Goal: Information Seeking & Learning: Learn about a topic

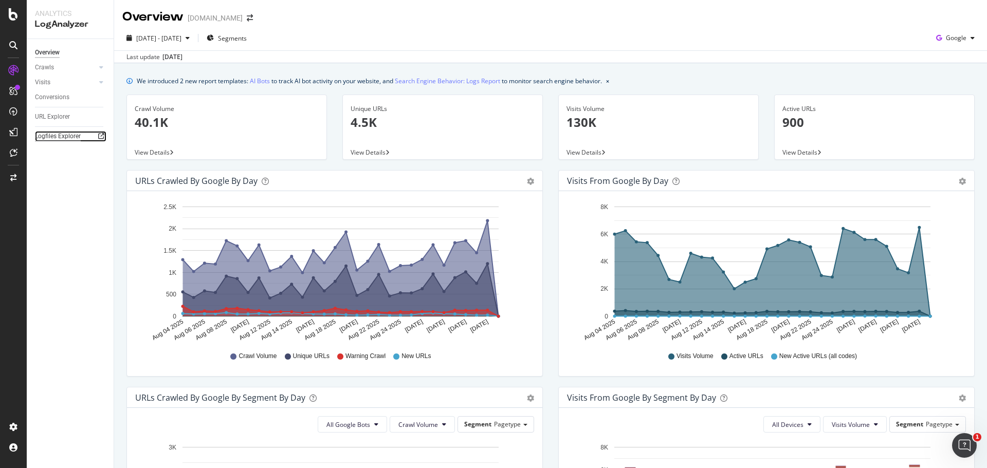
click at [60, 134] on div "Logfiles Explorer" at bounding box center [58, 136] width 46 height 11
click at [61, 118] on div "URL Explorer" at bounding box center [52, 117] width 35 height 11
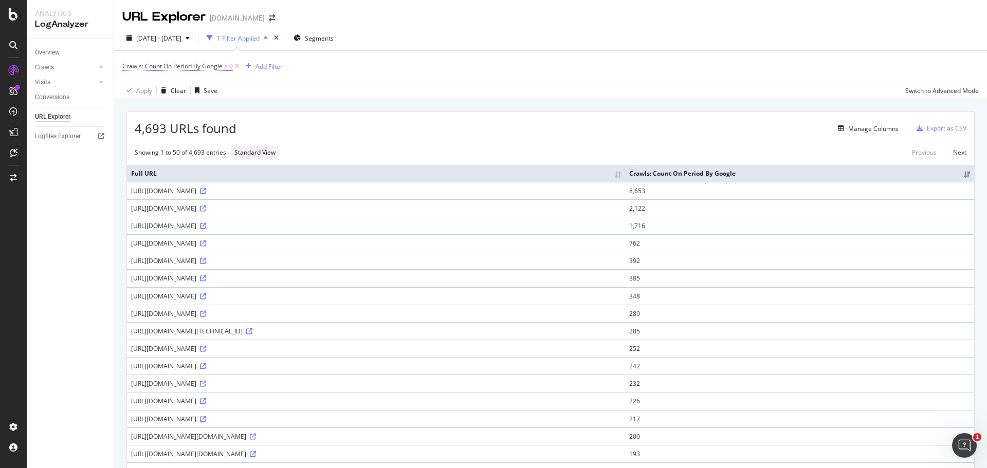
click at [197, 68] on span "Crawls: Count On Period By Google" at bounding box center [172, 66] width 100 height 9
click at [162, 86] on div "By Google" at bounding box center [187, 90] width 113 height 16
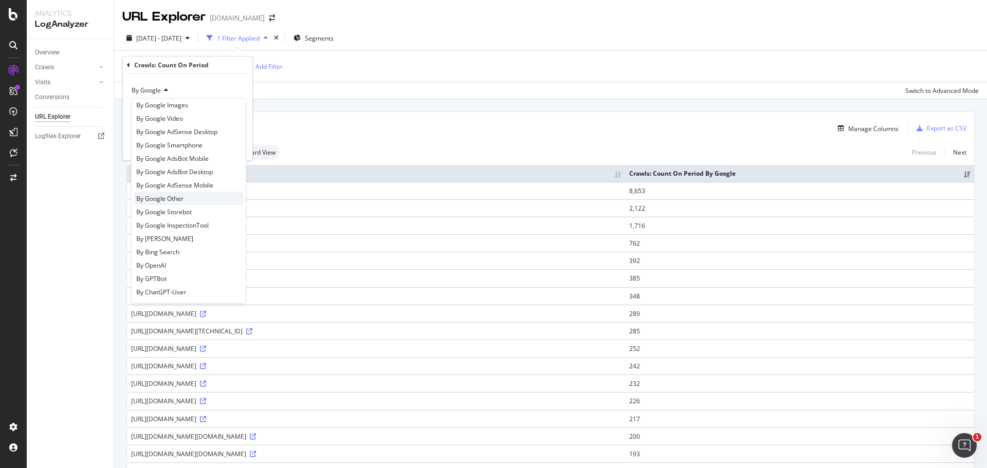
scroll to position [51, 0]
click at [190, 242] on div "By OpenAI" at bounding box center [189, 246] width 110 height 13
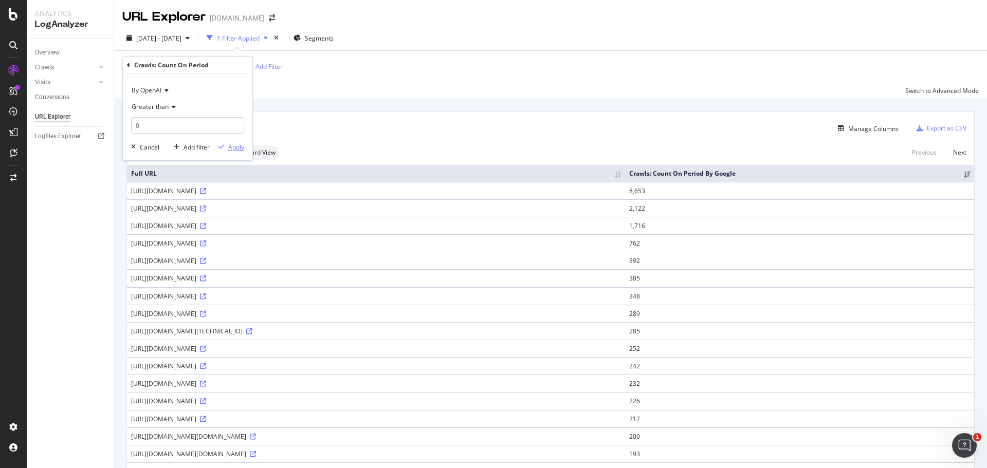
click at [235, 150] on div "Apply" at bounding box center [236, 147] width 16 height 9
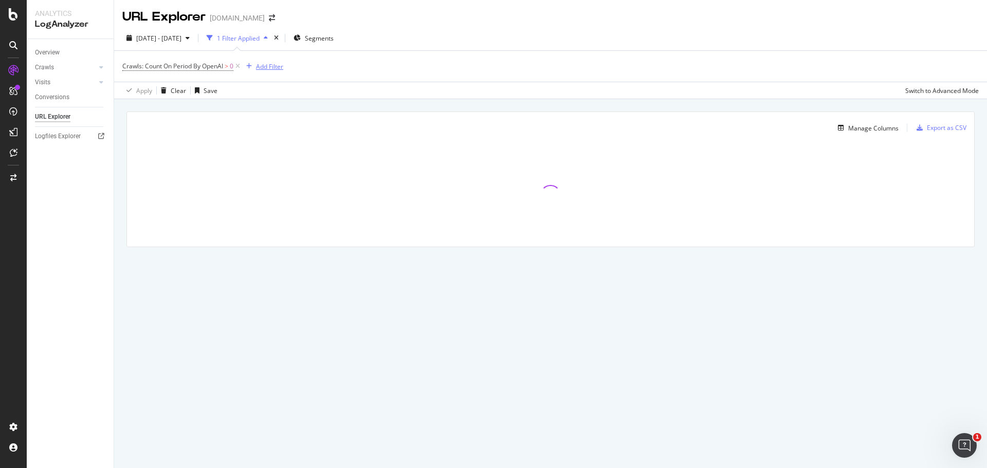
click at [271, 64] on div "Add Filter" at bounding box center [269, 66] width 27 height 9
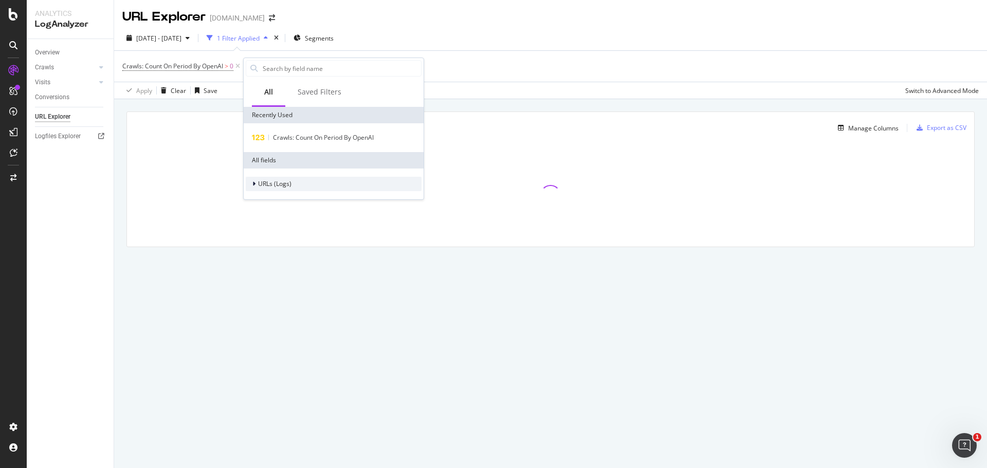
click at [274, 187] on span "URLs (Logs)" at bounding box center [274, 183] width 33 height 9
click at [275, 193] on div "URL Scheme" at bounding box center [334, 198] width 176 height 14
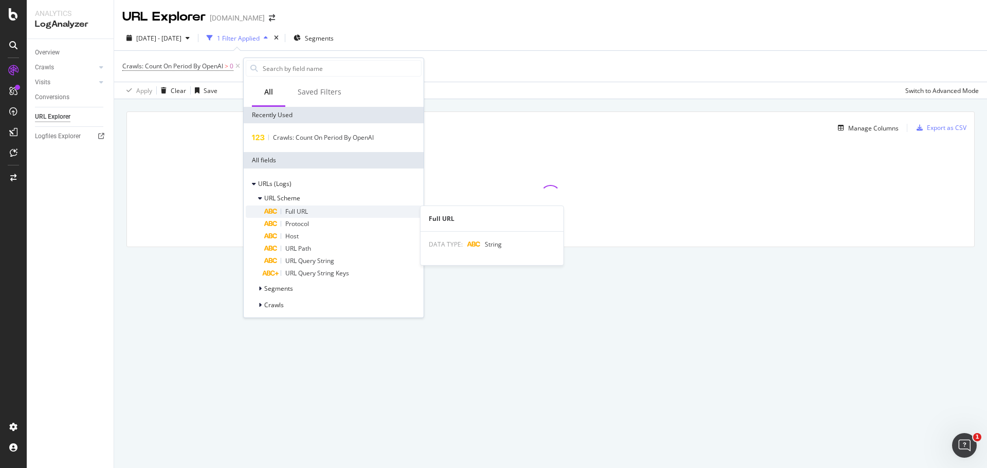
click at [279, 213] on div "Full URL" at bounding box center [342, 212] width 157 height 12
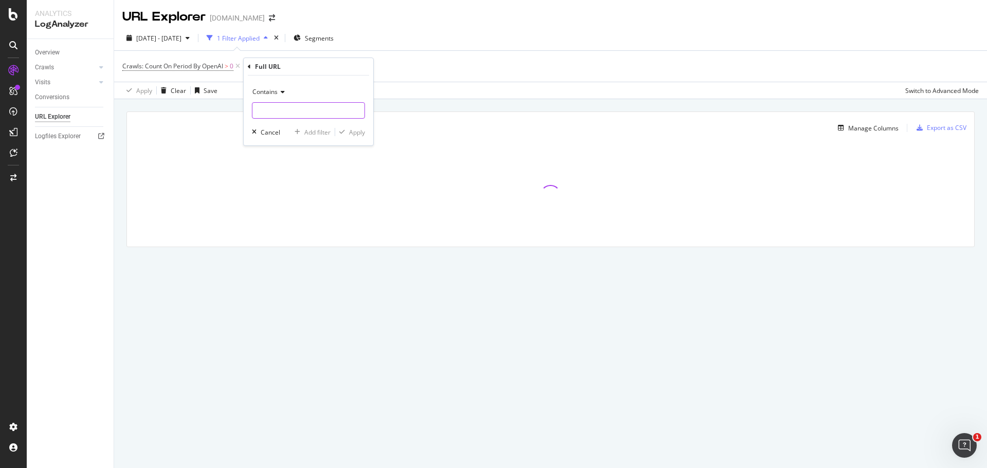
click at [281, 105] on input "text" at bounding box center [308, 110] width 112 height 16
type input "llms.txt"
click at [352, 130] on div "Apply" at bounding box center [357, 132] width 16 height 9
click at [875, 129] on div "Manage Columns" at bounding box center [873, 128] width 50 height 9
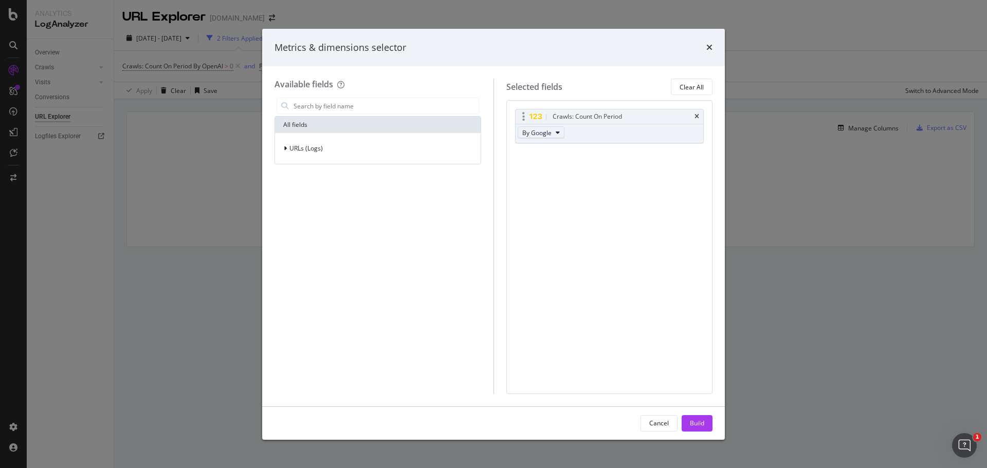
click at [548, 131] on span "By Google" at bounding box center [536, 132] width 29 height 9
click at [544, 162] on span "By OpenAI" at bounding box center [566, 160] width 81 height 9
click at [322, 150] on span "URLs (Logs)" at bounding box center [305, 148] width 33 height 9
click at [314, 102] on input "modal" at bounding box center [385, 105] width 186 height 15
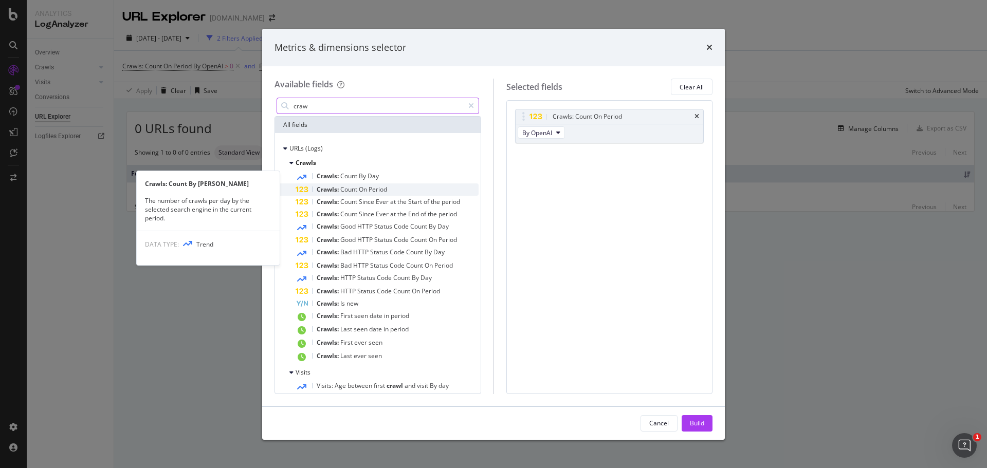
type input "craw"
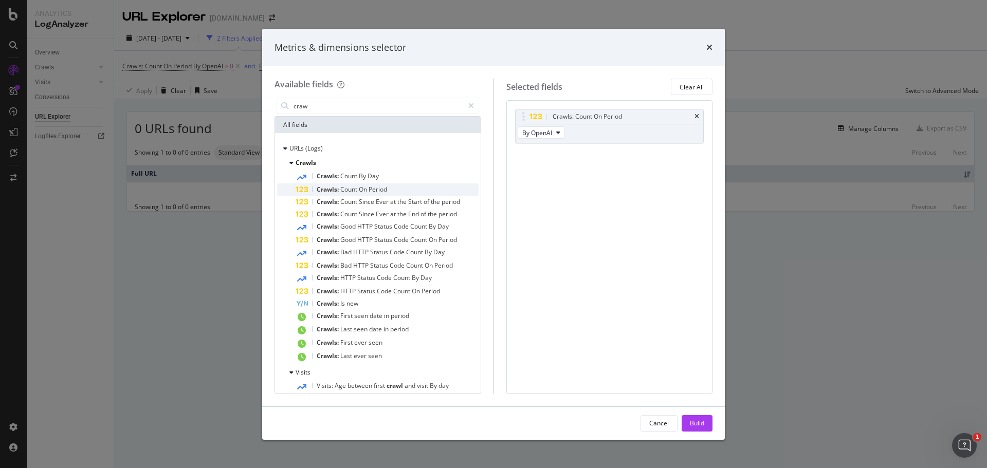
click at [337, 187] on span "Crawls:" at bounding box center [329, 189] width 24 height 9
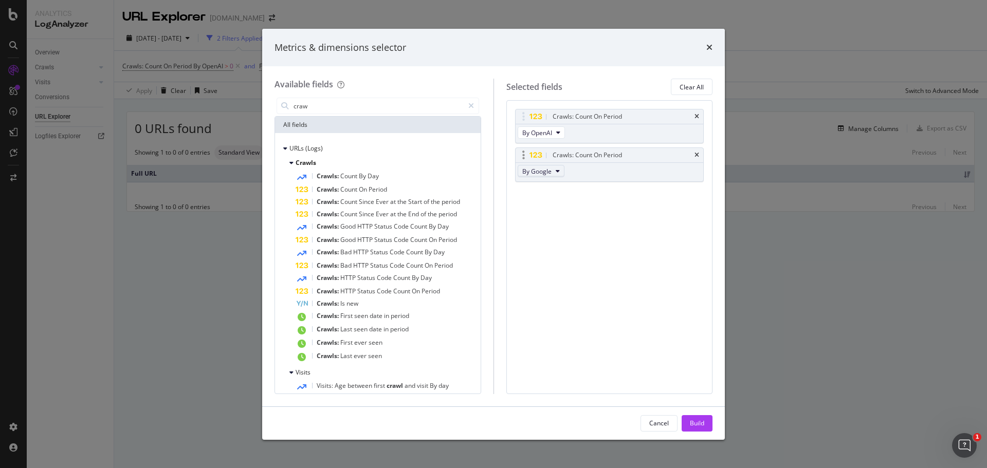
click at [551, 171] on button "By Google" at bounding box center [540, 171] width 47 height 12
click at [579, 215] on span "By GPTBot" at bounding box center [566, 217] width 81 height 9
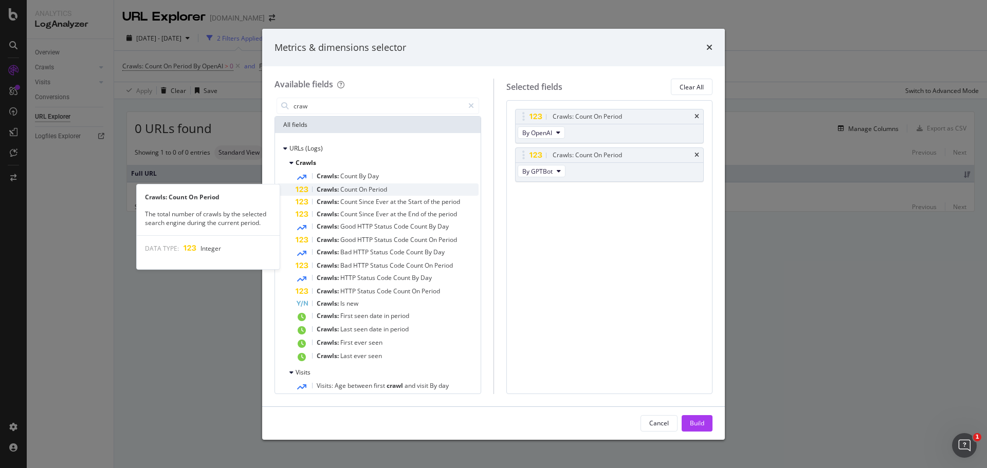
click at [373, 187] on span "Period" at bounding box center [377, 189] width 18 height 9
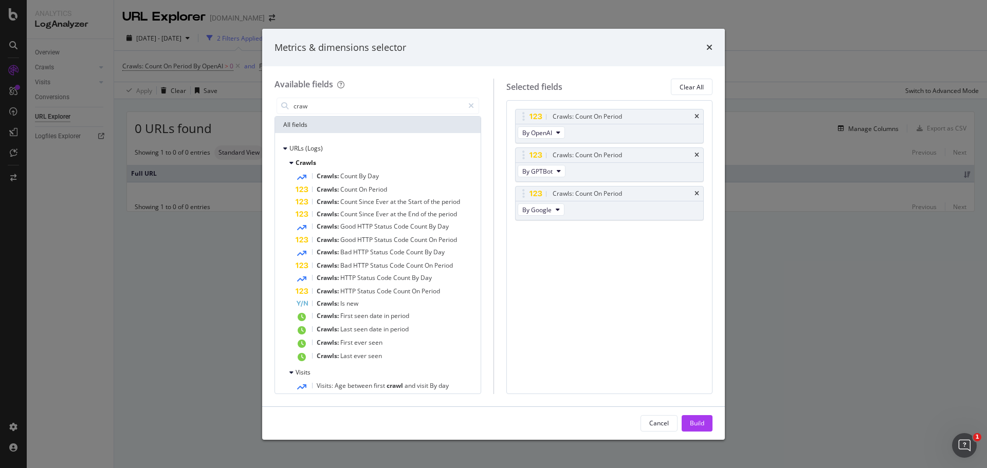
click at [373, 187] on span "Period" at bounding box center [377, 189] width 18 height 9
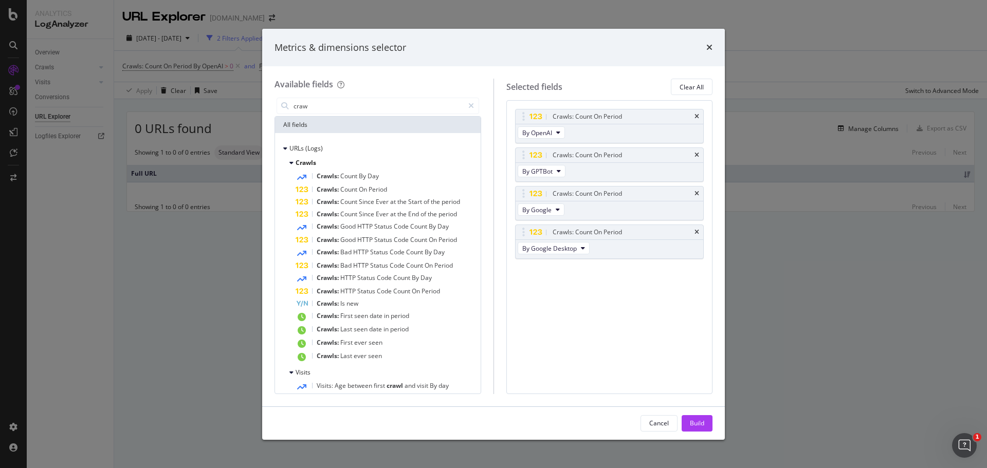
click at [373, 187] on span "Period" at bounding box center [377, 189] width 18 height 9
click at [555, 208] on icon "modal" at bounding box center [557, 210] width 4 height 6
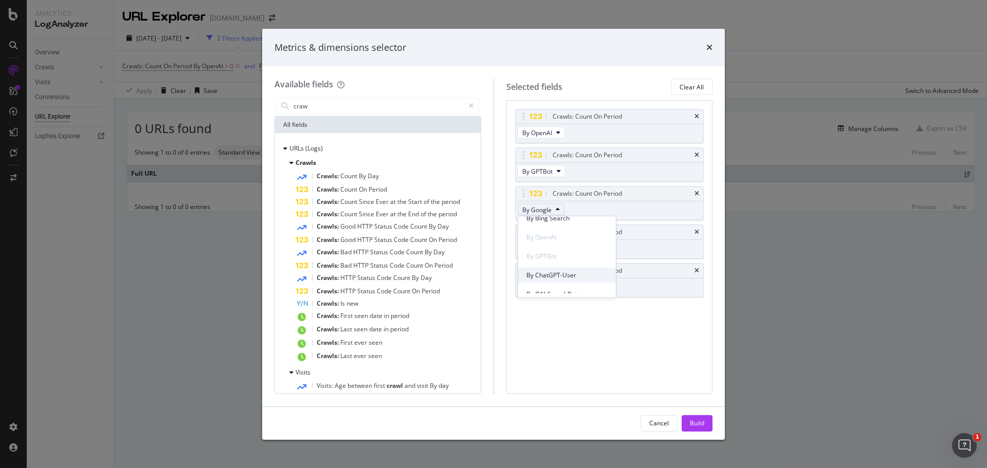
click at [558, 274] on span "By ChatGPT-User" at bounding box center [566, 275] width 81 height 9
click at [547, 249] on span "By Google Desktop" at bounding box center [549, 248] width 54 height 9
click at [553, 277] on span "By OAI-SearchBot" at bounding box center [566, 281] width 81 height 9
click at [553, 286] on span "By Google Images" at bounding box center [548, 287] width 52 height 9
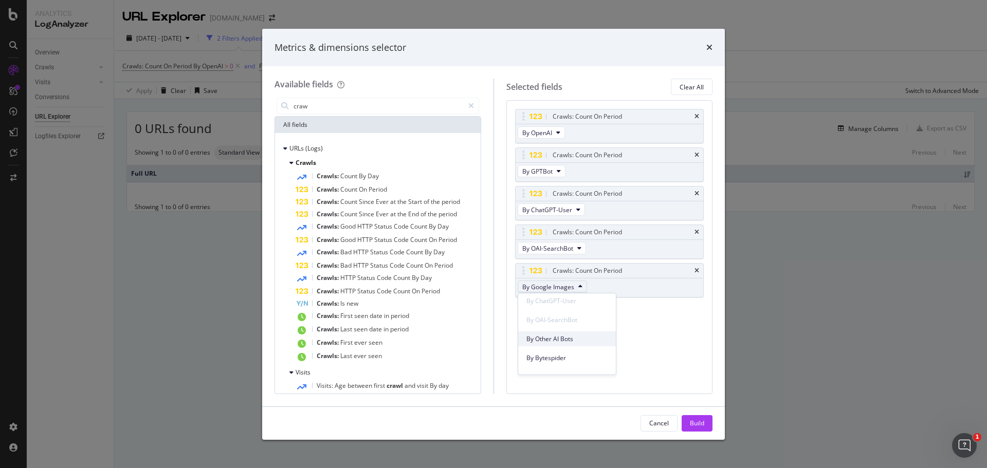
click at [560, 341] on span "By Other AI Bots" at bounding box center [566, 339] width 81 height 9
click at [688, 422] on button "Build" at bounding box center [696, 423] width 31 height 16
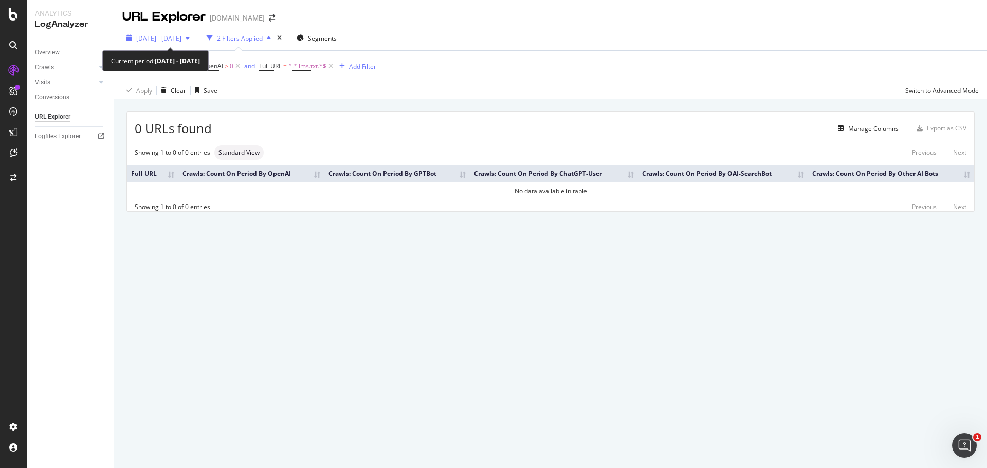
click at [172, 38] on span "2025 Aug. 4th - Sep. 2nd" at bounding box center [158, 38] width 45 height 9
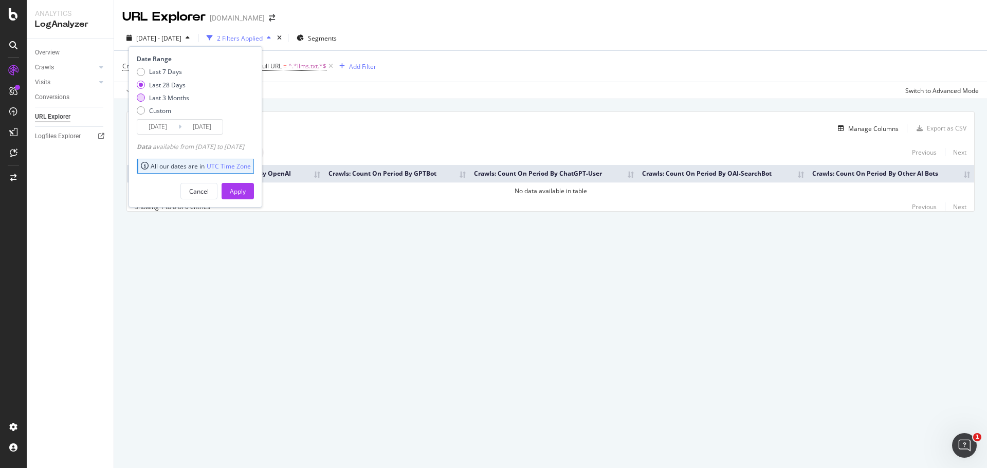
click at [177, 94] on div "Last 3 Months" at bounding box center [169, 98] width 40 height 9
type input "2025/06/03"
click at [246, 190] on div "Apply" at bounding box center [238, 191] width 16 height 9
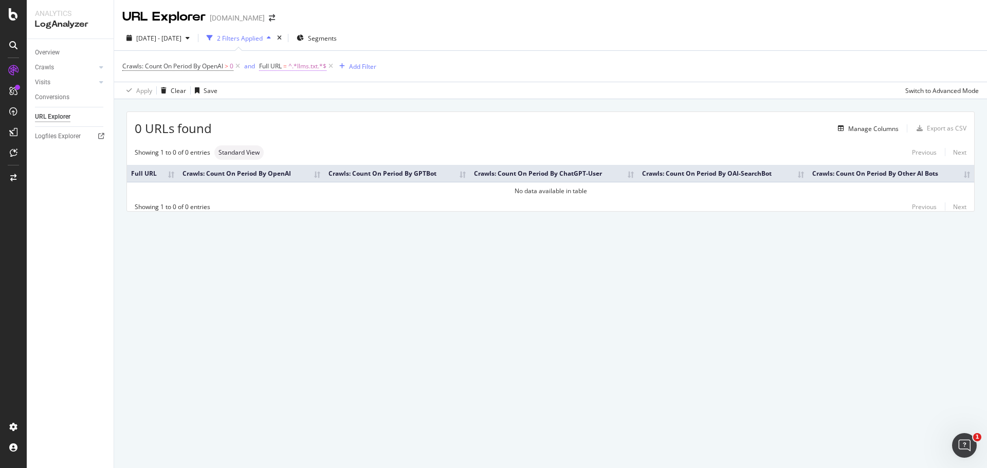
click at [304, 68] on span "^.*llms.txt.*$" at bounding box center [307, 66] width 38 height 14
click at [255, 82] on div "Apply Clear Save Switch to Advanced Mode" at bounding box center [550, 90] width 873 height 17
click at [281, 66] on span "Full URL" at bounding box center [270, 66] width 23 height 9
click at [309, 108] on input "llms.txt" at bounding box center [318, 109] width 97 height 16
type input "llms"
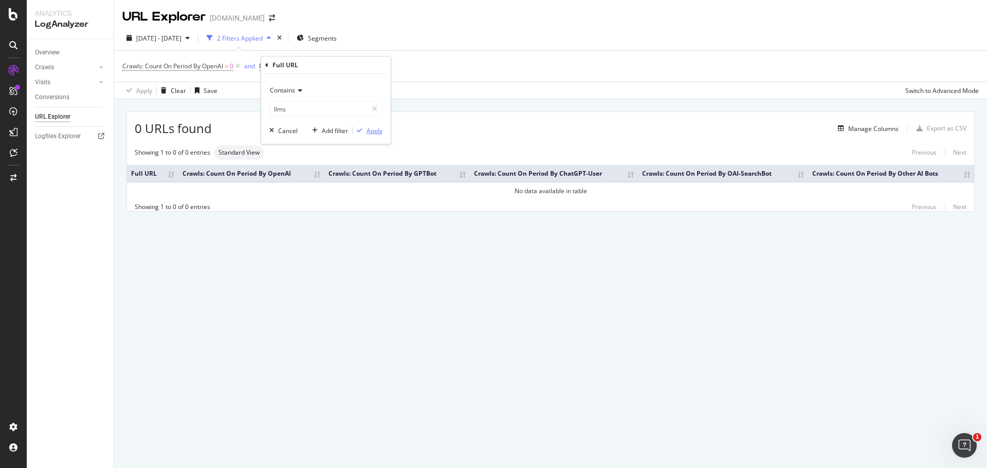
click at [371, 127] on div "Apply" at bounding box center [374, 130] width 16 height 9
click at [224, 63] on span "Crawls: Count On Period By OpenAI > 0" at bounding box center [177, 66] width 111 height 9
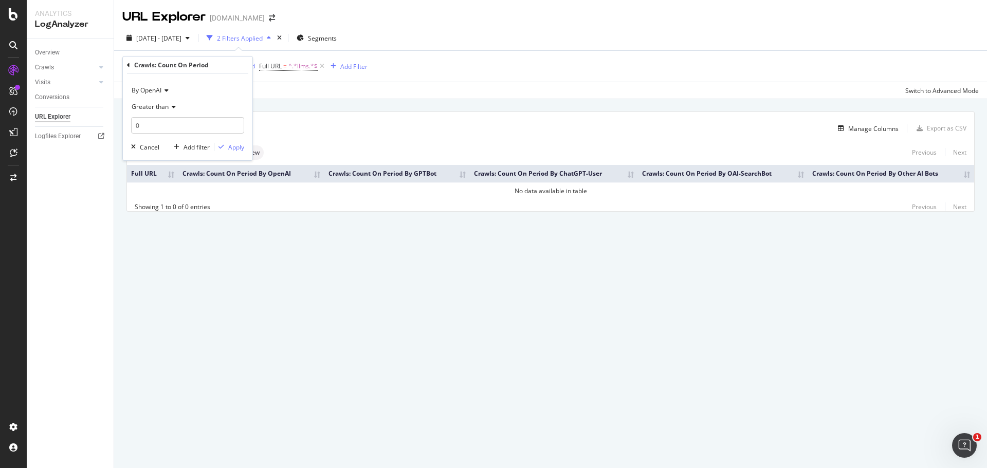
click at [157, 95] on div "By OpenAI" at bounding box center [187, 90] width 113 height 16
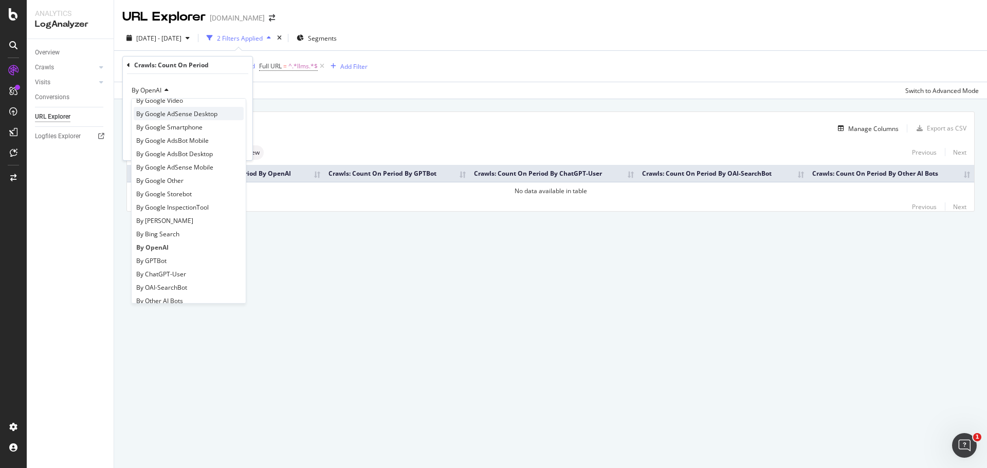
scroll to position [103, 0]
click at [186, 253] on div "By Other AI Bots" at bounding box center [189, 249] width 110 height 13
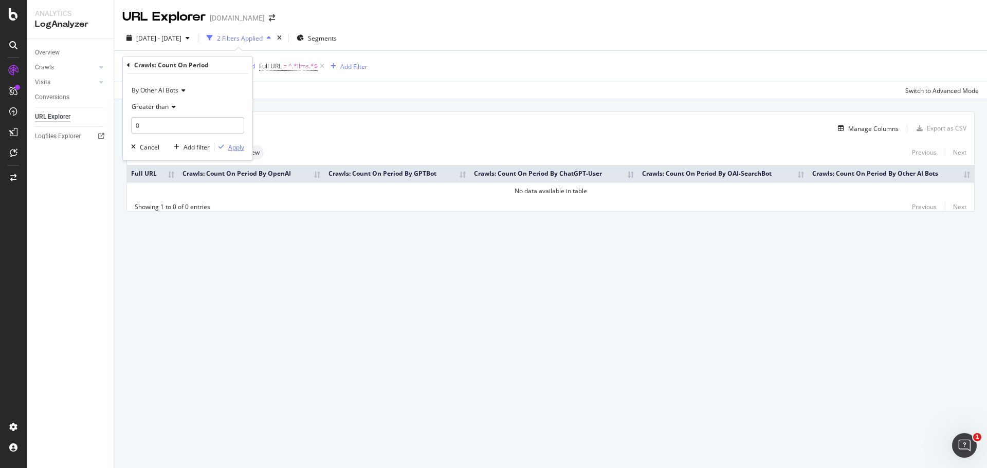
click at [238, 149] on div "Apply" at bounding box center [236, 147] width 16 height 9
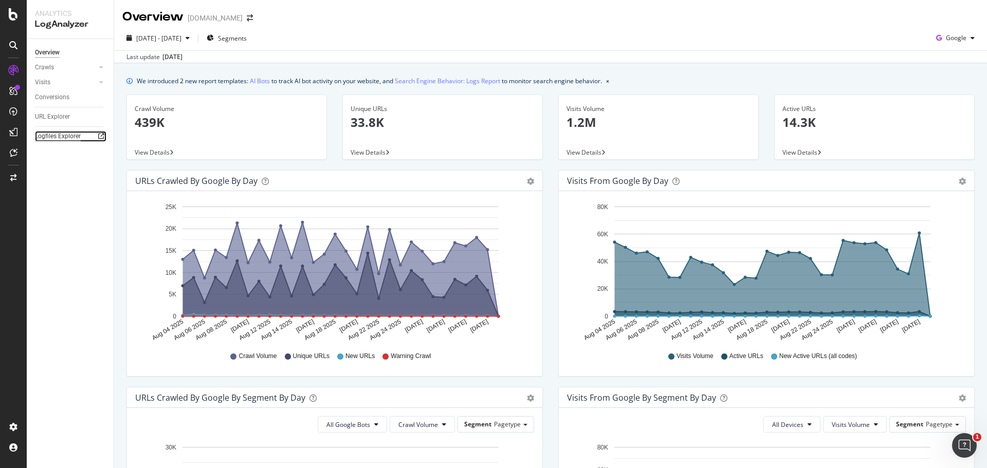
click at [67, 133] on div "Logfiles Explorer" at bounding box center [58, 136] width 46 height 11
click at [51, 118] on div "URL Explorer" at bounding box center [52, 117] width 35 height 11
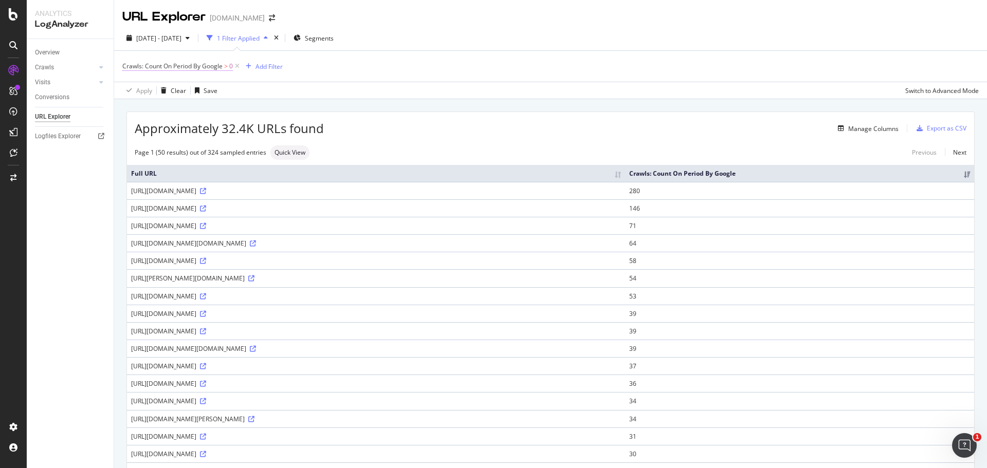
click at [202, 62] on span "Crawls: Count On Period By Google" at bounding box center [172, 66] width 100 height 9
click at [156, 90] on span "By Google" at bounding box center [146, 90] width 29 height 9
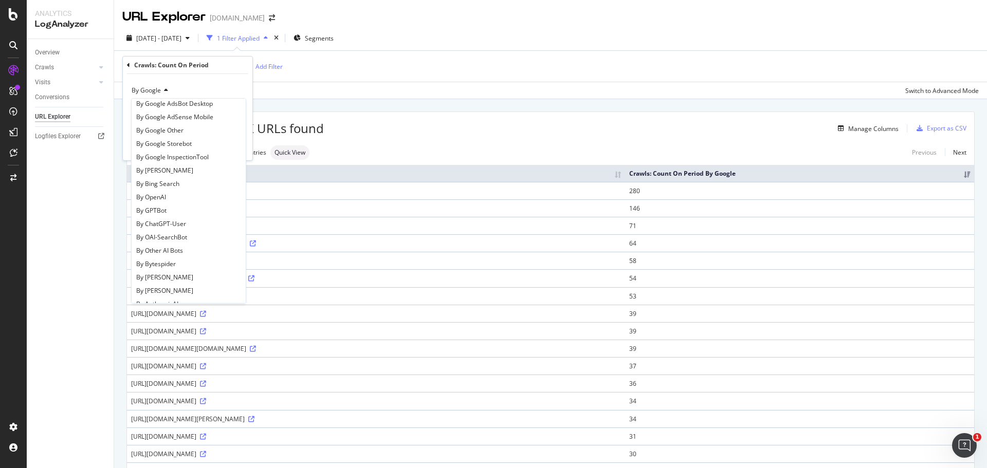
scroll to position [103, 0]
click at [171, 198] on div "By OpenAI" at bounding box center [189, 195] width 110 height 13
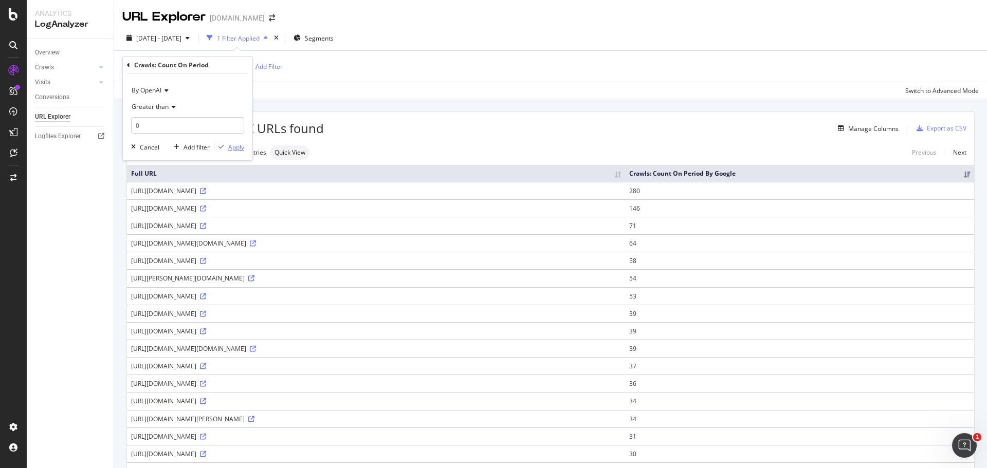
click at [239, 149] on div "Apply" at bounding box center [236, 147] width 16 height 9
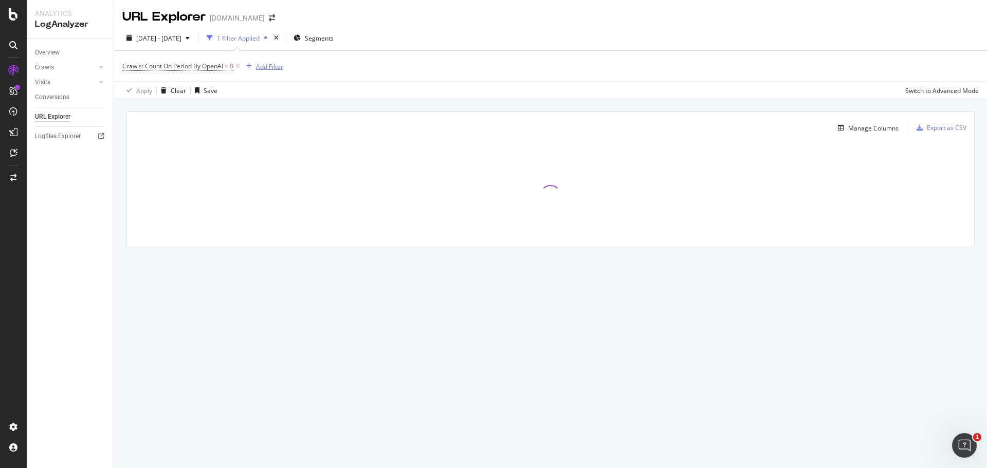
click at [268, 63] on div "Add Filter" at bounding box center [269, 66] width 27 height 9
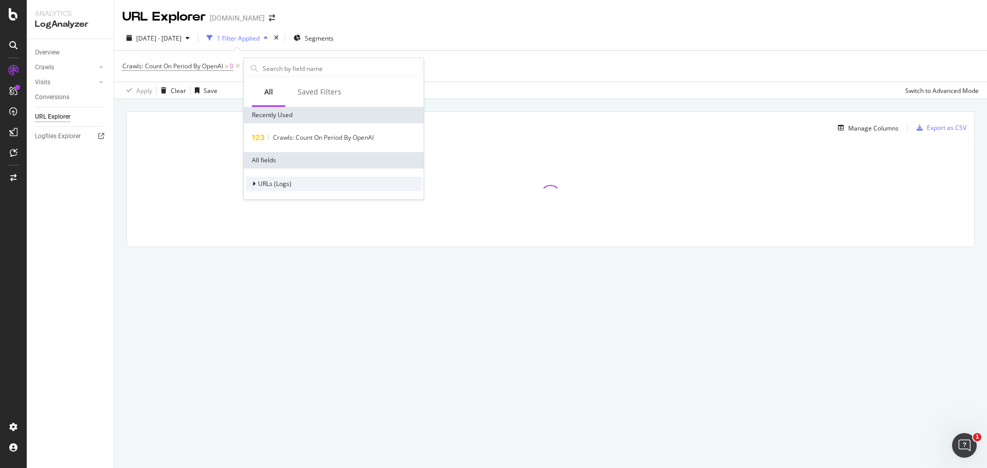
click at [279, 182] on span "URLs (Logs)" at bounding box center [274, 183] width 33 height 9
click at [276, 199] on span "URL Scheme" at bounding box center [282, 198] width 36 height 9
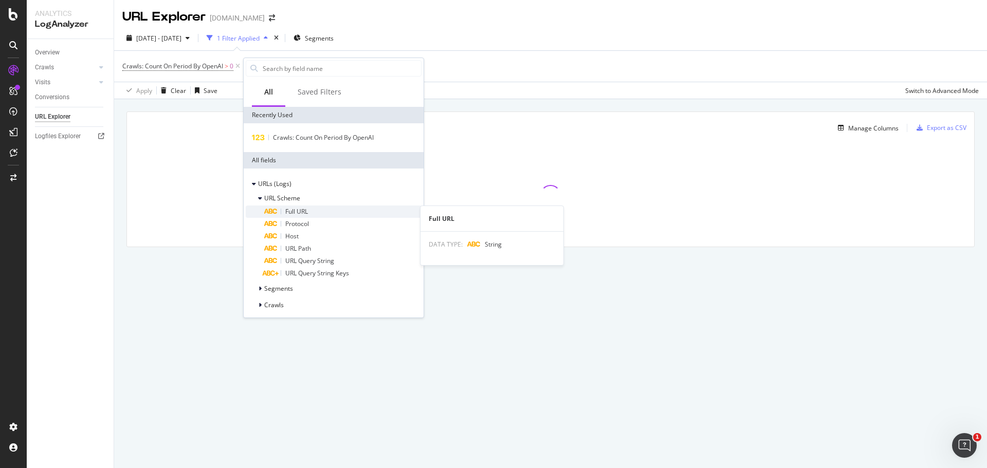
click at [279, 208] on div "Full URL" at bounding box center [342, 212] width 157 height 12
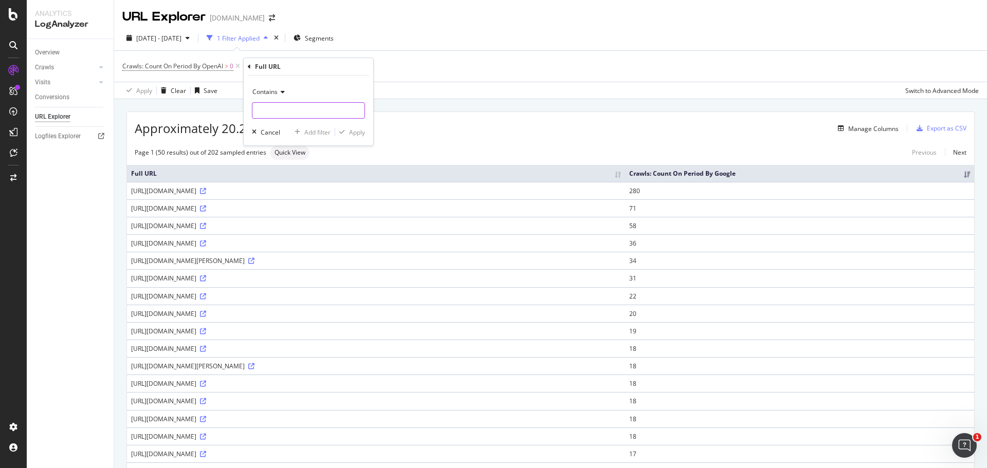
click at [280, 112] on input "text" at bounding box center [308, 110] width 112 height 16
type input "llm.txt"
click at [335, 135] on div "Apply" at bounding box center [350, 131] width 30 height 9
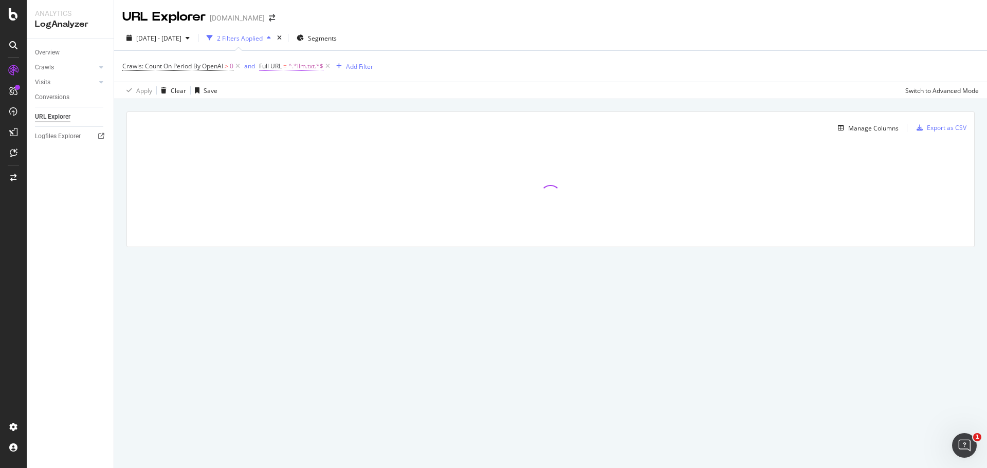
click at [303, 66] on span "^.*llm.txt.*$" at bounding box center [305, 66] width 35 height 14
click at [282, 106] on input "llm.txt" at bounding box center [318, 109] width 97 height 16
click at [282, 105] on input "llm.txt" at bounding box center [318, 109] width 97 height 16
type input "llms.txt"
click at [367, 134] on div "Apply" at bounding box center [374, 130] width 16 height 9
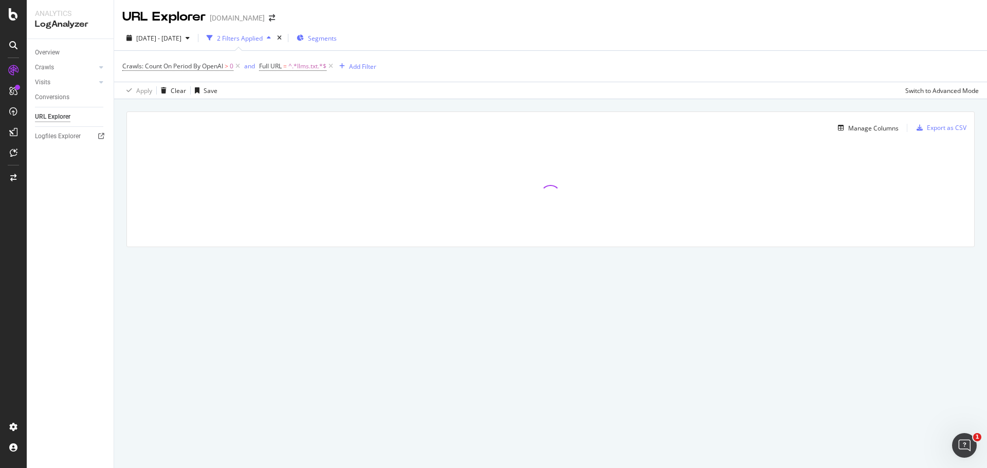
click at [332, 39] on span "Segments" at bounding box center [322, 38] width 29 height 9
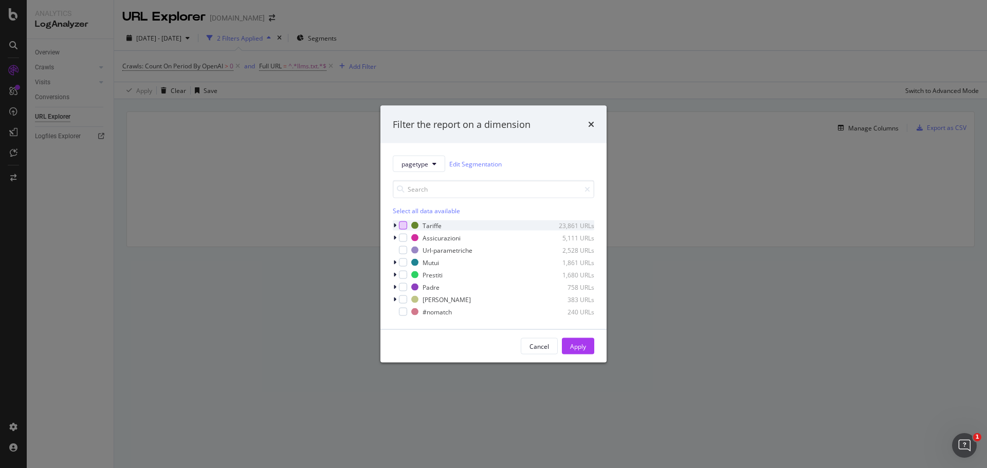
click at [404, 227] on div "modal" at bounding box center [403, 225] width 8 height 8
click at [585, 341] on div "Apply" at bounding box center [578, 346] width 16 height 15
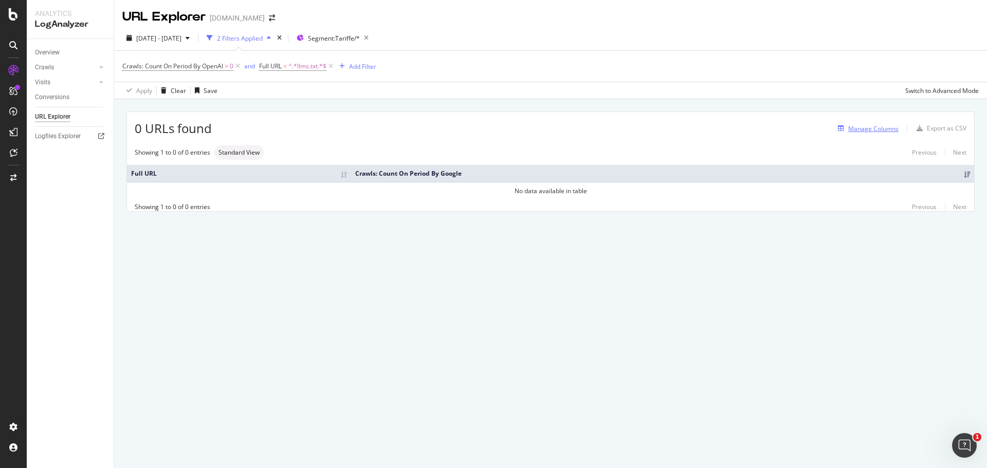
click at [878, 126] on div "Manage Columns" at bounding box center [873, 128] width 50 height 9
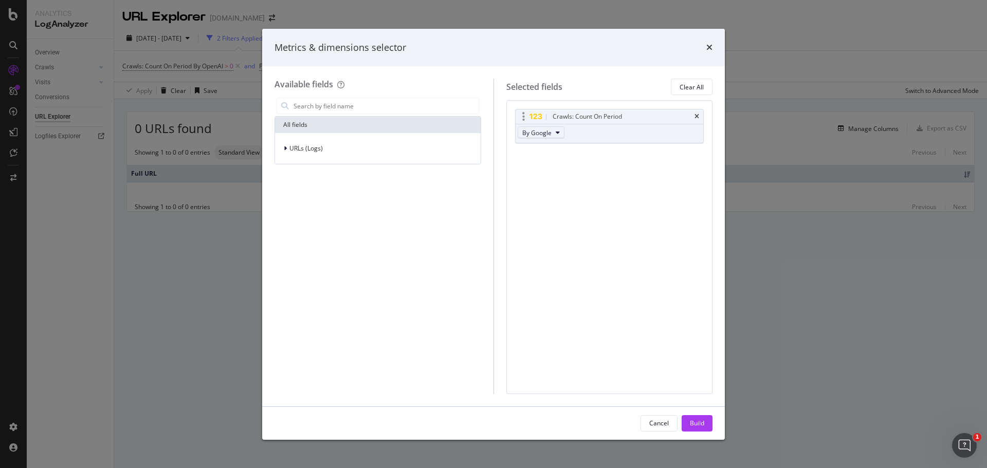
click at [550, 132] on span "By Google" at bounding box center [536, 132] width 29 height 9
click at [558, 209] on span "By OpenAI" at bounding box center [566, 211] width 81 height 9
click at [297, 105] on input "modal" at bounding box center [385, 105] width 186 height 15
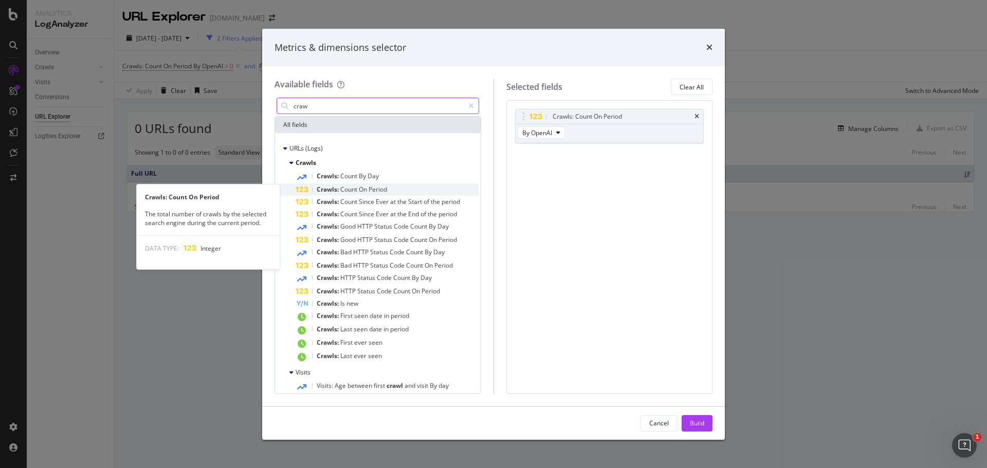
type input "craw"
click at [333, 187] on span "Crawls:" at bounding box center [329, 189] width 24 height 9
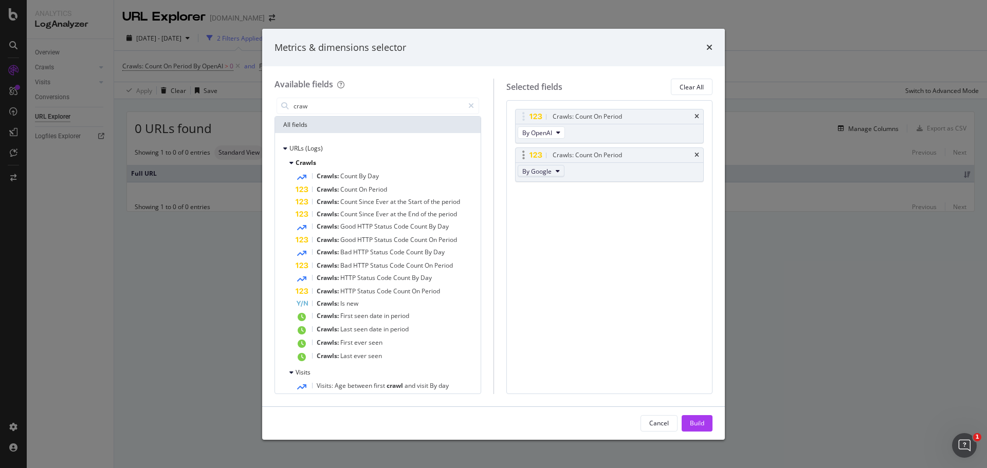
click at [546, 169] on span "By Google" at bounding box center [536, 171] width 29 height 9
click at [564, 220] on span "By GPTBot" at bounding box center [566, 217] width 81 height 9
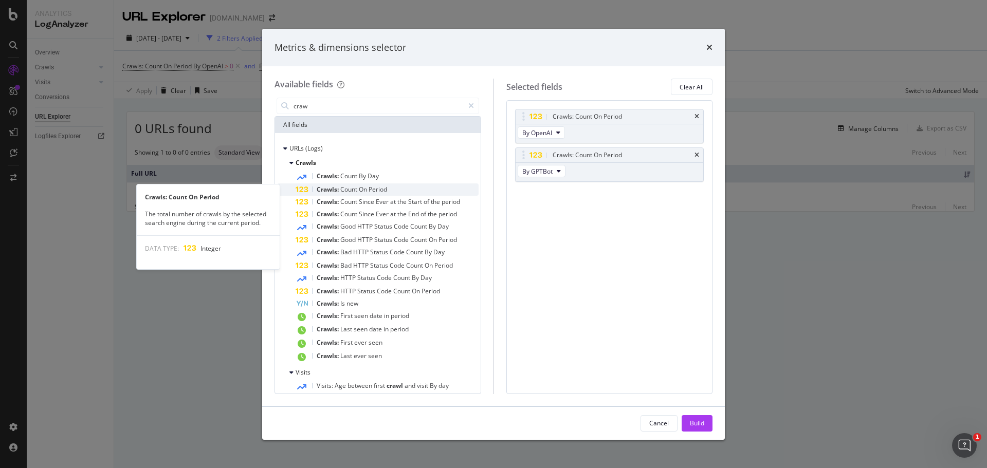
click at [354, 191] on span "Count" at bounding box center [349, 189] width 18 height 9
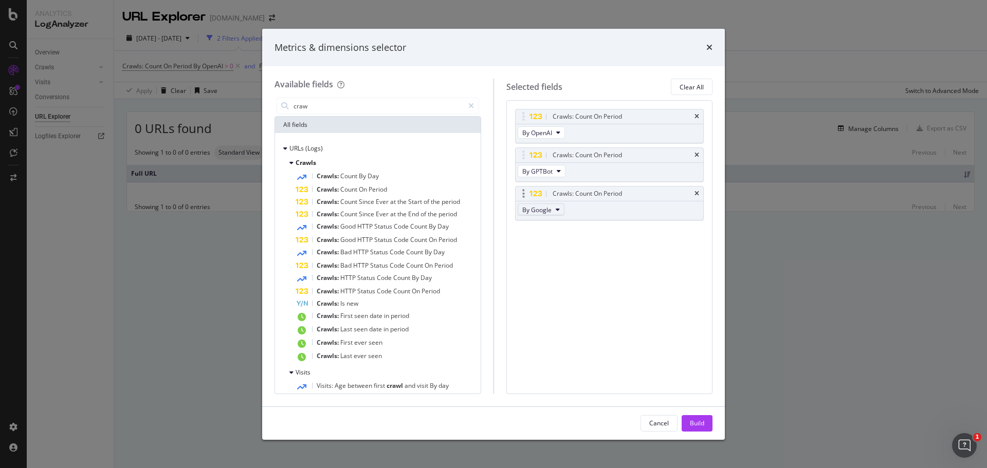
click at [552, 210] on button "By Google" at bounding box center [540, 209] width 47 height 12
click at [567, 272] on span "By ChatGPT-User" at bounding box center [566, 275] width 81 height 9
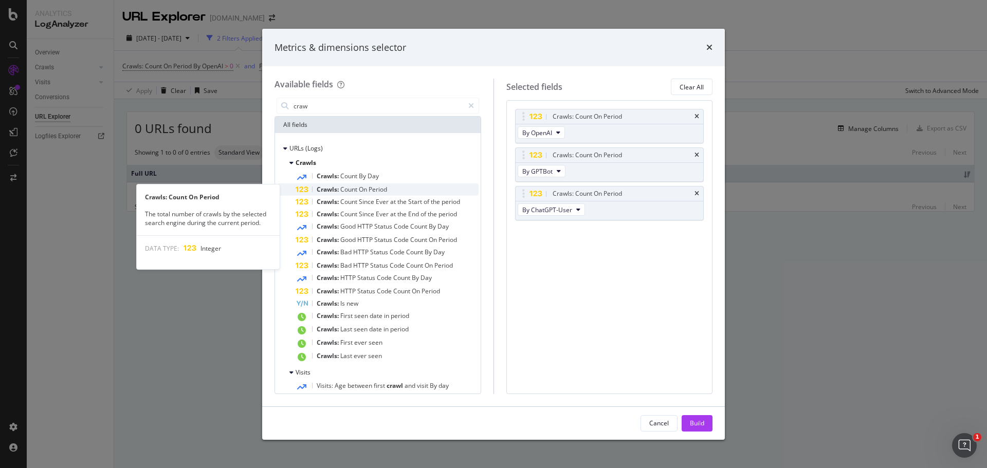
click at [321, 190] on span "Crawls:" at bounding box center [329, 189] width 24 height 9
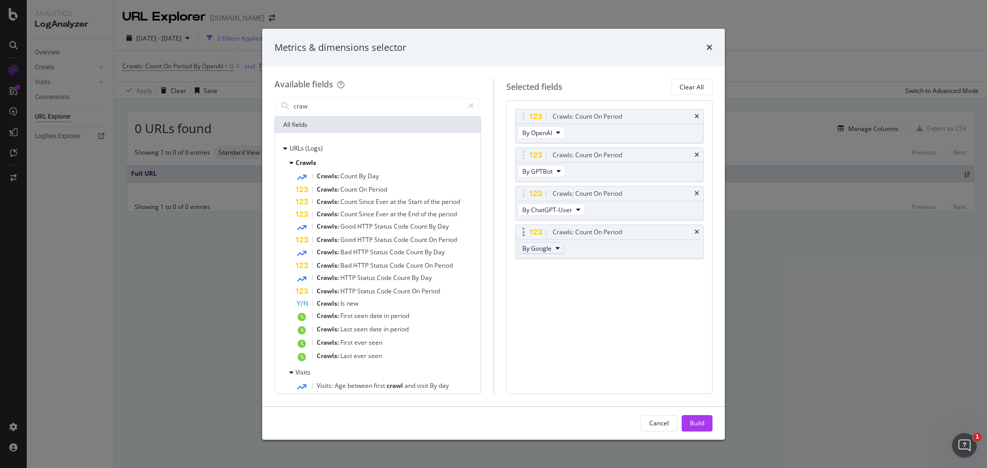
click at [546, 242] on div "By Google" at bounding box center [541, 249] width 53 height 18
click at [555, 250] on icon "modal" at bounding box center [557, 248] width 4 height 6
click at [571, 280] on span "By OAI-SearchBot" at bounding box center [566, 281] width 81 height 9
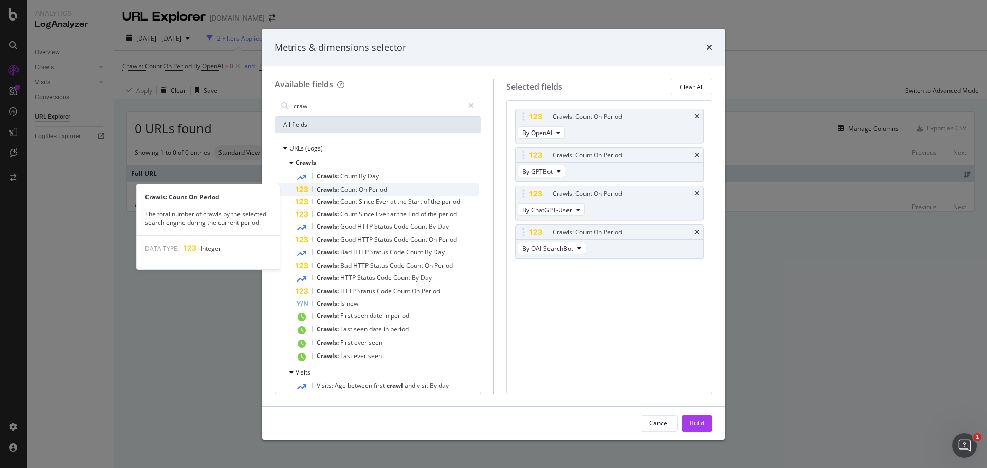
click at [360, 192] on span "On" at bounding box center [364, 189] width 10 height 9
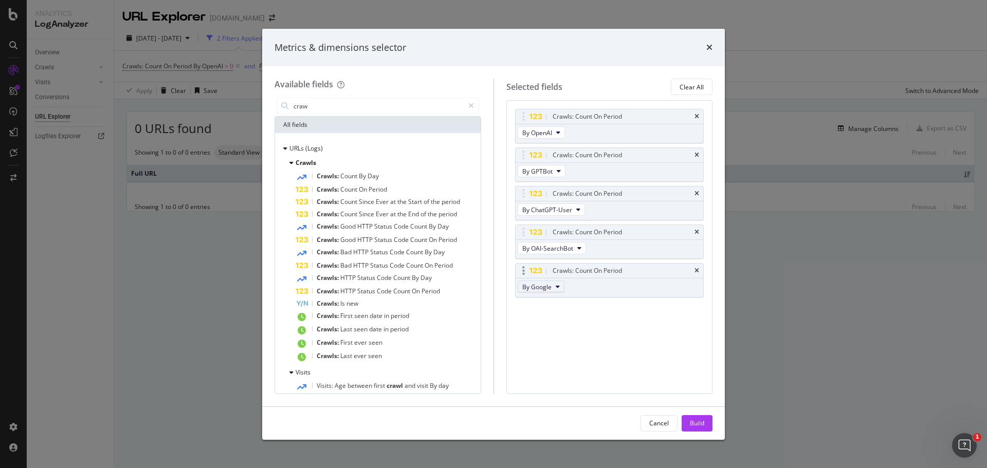
click at [555, 286] on icon "modal" at bounding box center [557, 287] width 4 height 6
click at [570, 337] on span "By Other AI Bots" at bounding box center [566, 339] width 81 height 9
click at [703, 423] on div "Build" at bounding box center [697, 423] width 14 height 9
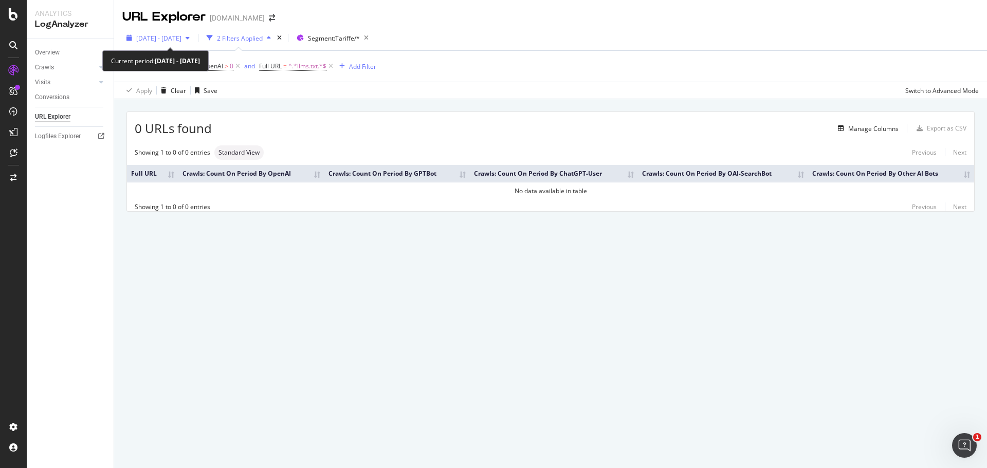
click at [180, 34] on span "2025 Aug. 4th - Sep. 2nd" at bounding box center [158, 38] width 45 height 9
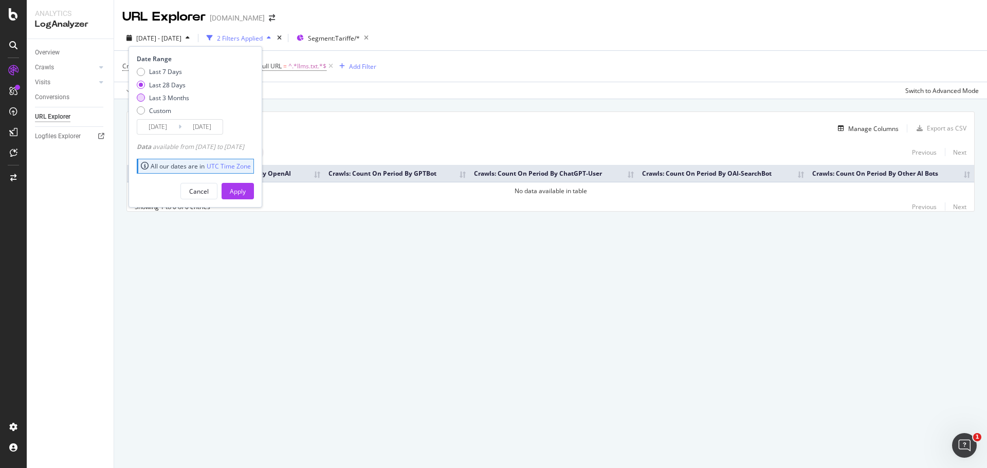
click at [162, 98] on div "Last 3 Months" at bounding box center [169, 98] width 40 height 9
type input "2025/06/03"
click at [246, 191] on div "Apply" at bounding box center [238, 191] width 16 height 9
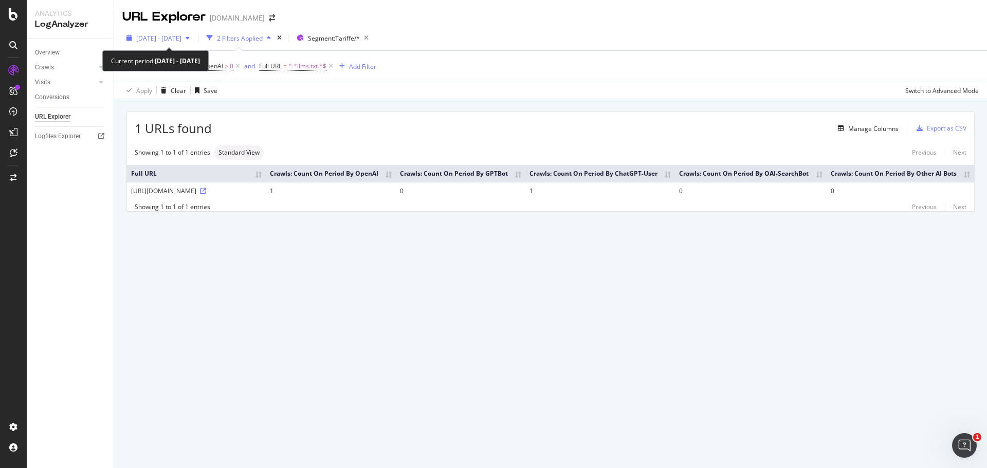
click at [181, 39] on span "2025 Jun. 3rd - Sep. 2nd" at bounding box center [158, 38] width 45 height 9
click at [303, 67] on span "^.*llms.txt.*$" at bounding box center [307, 66] width 38 height 14
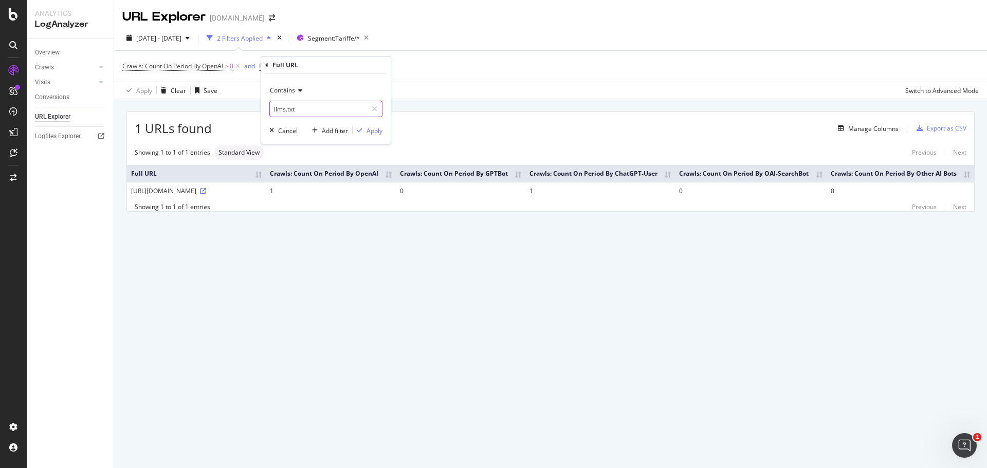
click at [300, 108] on input "llms.txt" at bounding box center [318, 109] width 97 height 16
type input "llms"
click at [363, 129] on div "button" at bounding box center [360, 130] width 14 height 6
click at [189, 62] on span "Crawls: Count On Period By OpenAI" at bounding box center [172, 66] width 101 height 9
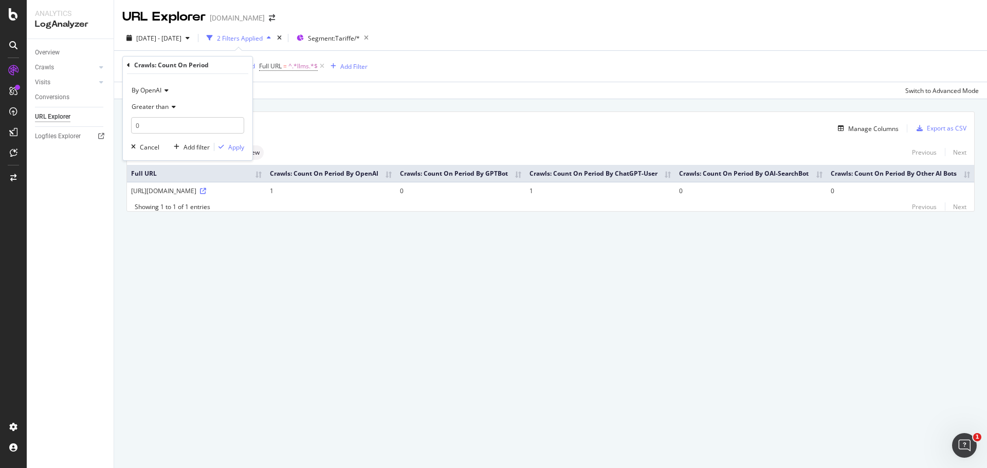
click at [163, 86] on div "By OpenAI" at bounding box center [187, 90] width 113 height 16
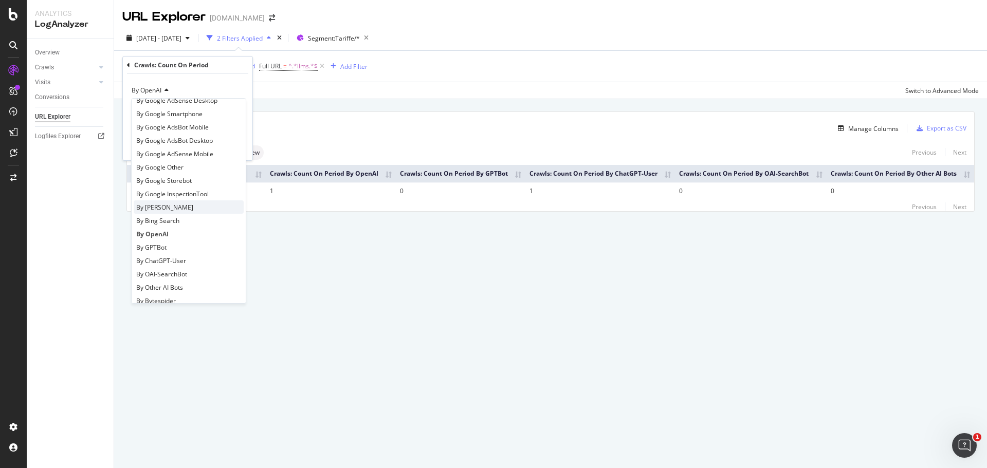
scroll to position [103, 0]
click at [185, 247] on div "By Other AI Bots" at bounding box center [189, 249] width 110 height 13
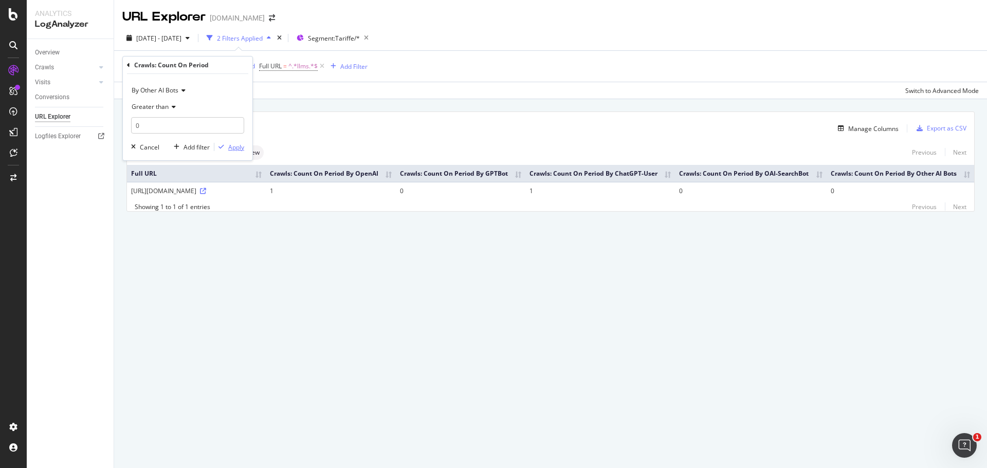
click at [227, 146] on div "button" at bounding box center [221, 147] width 14 height 6
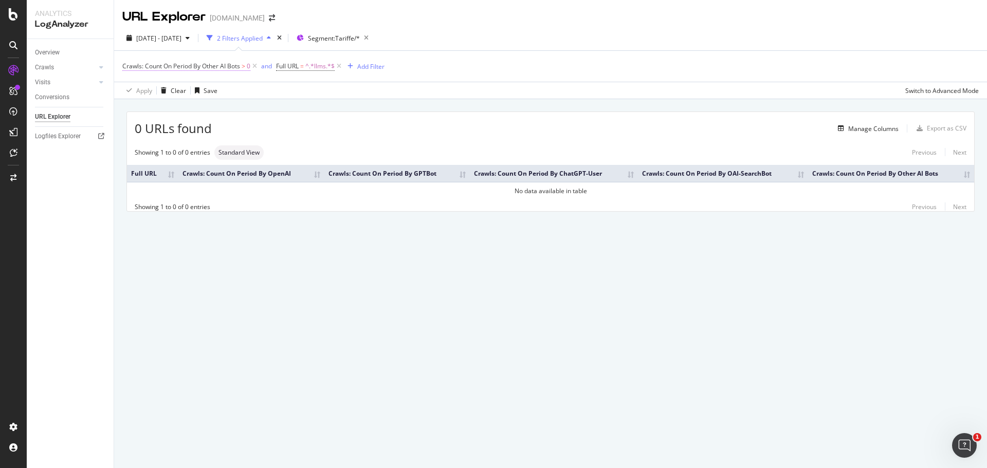
click at [189, 67] on span "Crawls: Count On Period By Other AI Bots" at bounding box center [181, 66] width 118 height 9
click at [164, 90] on span "By Other AI Bots" at bounding box center [155, 90] width 47 height 9
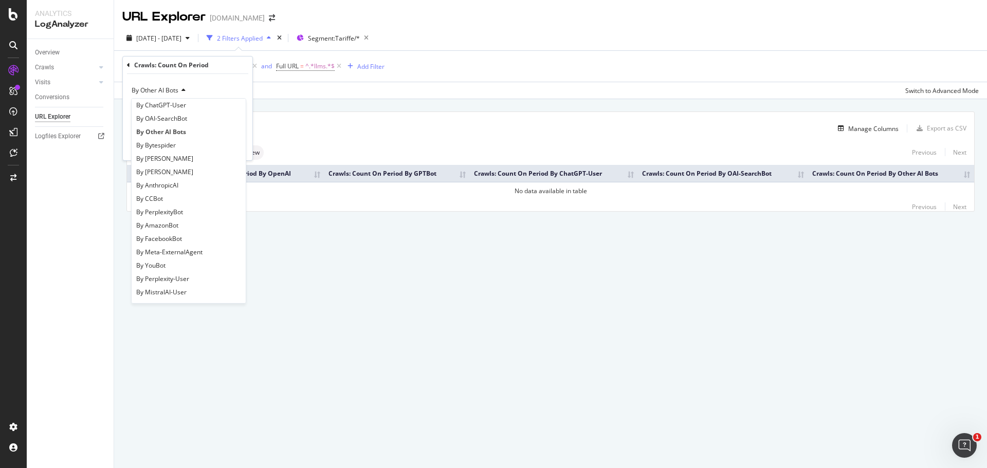
scroll to position [222, 0]
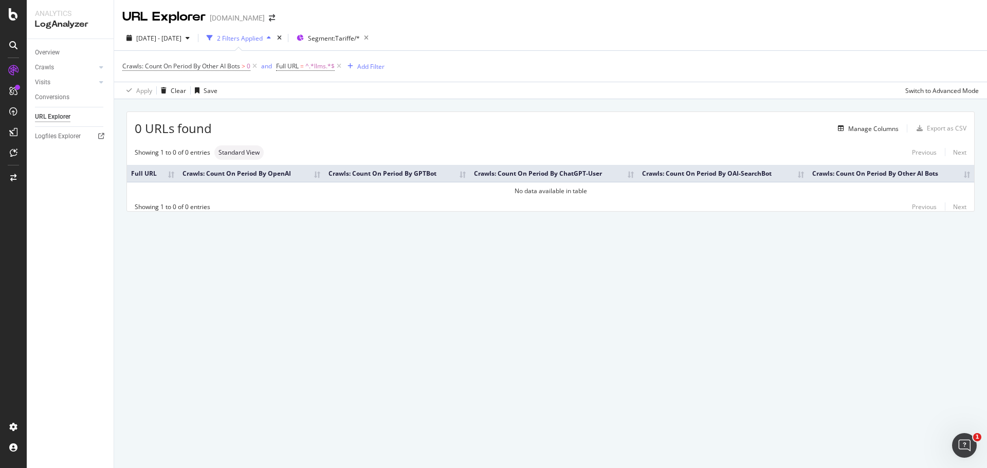
click at [316, 102] on div "0 URLs found Manage Columns Export as CSV Showing 1 to 0 of 0 entries Standard …" at bounding box center [550, 173] width 873 height 149
click at [360, 40] on span "Segment: Tariffe/*" at bounding box center [334, 38] width 52 height 9
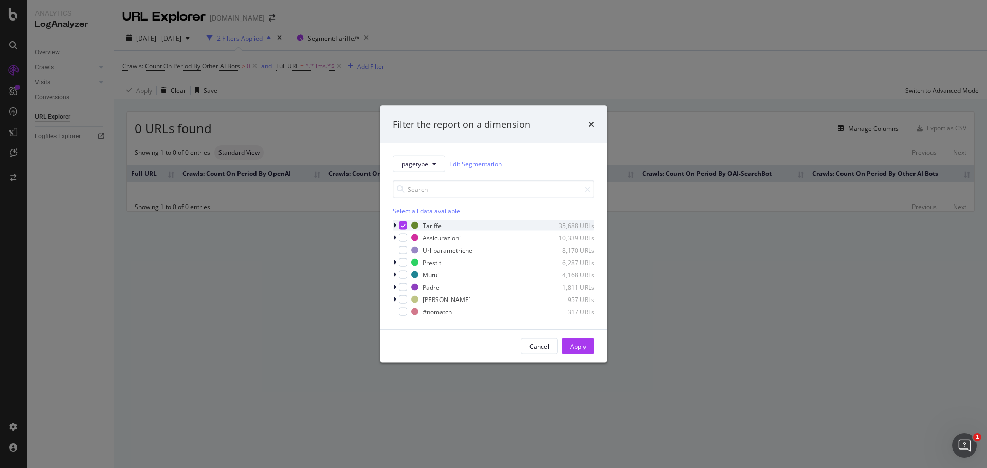
drag, startPoint x: 404, startPoint y: 235, endPoint x: 403, endPoint y: 227, distance: 7.8
click at [404, 235] on div "modal" at bounding box center [403, 238] width 8 height 8
click at [402, 224] on icon "modal" at bounding box center [403, 225] width 5 height 5
click at [580, 347] on div "Apply" at bounding box center [578, 346] width 16 height 9
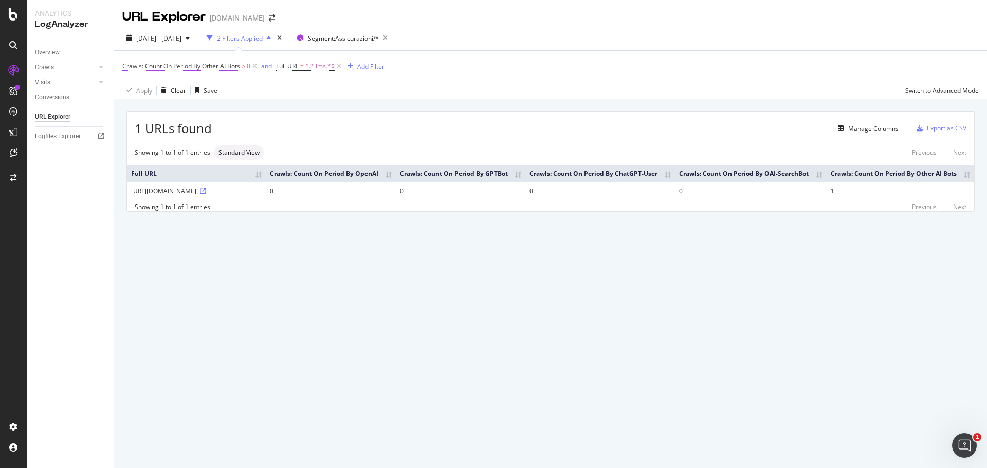
click at [214, 68] on span "Crawls: Count On Period By Other AI Bots" at bounding box center [181, 66] width 118 height 9
click at [176, 90] on span "By Other AI Bots" at bounding box center [155, 90] width 47 height 9
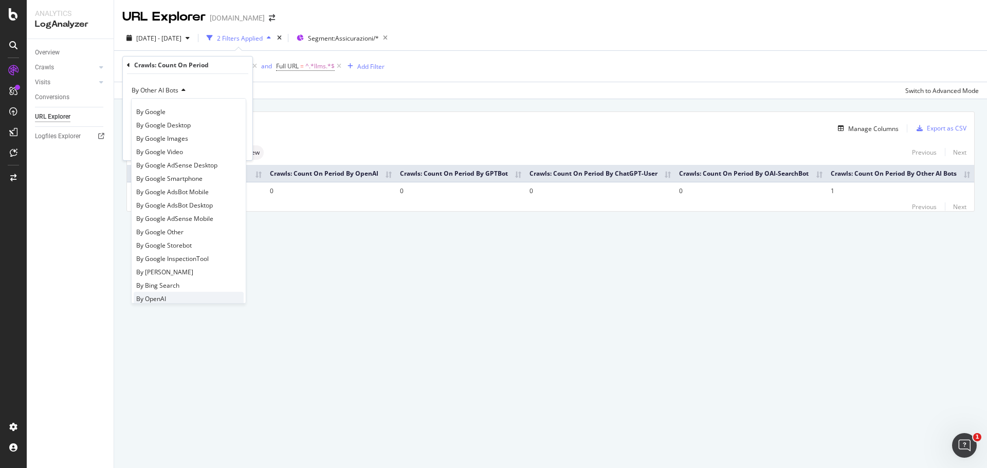
click at [181, 297] on div "By OpenAI" at bounding box center [189, 298] width 110 height 13
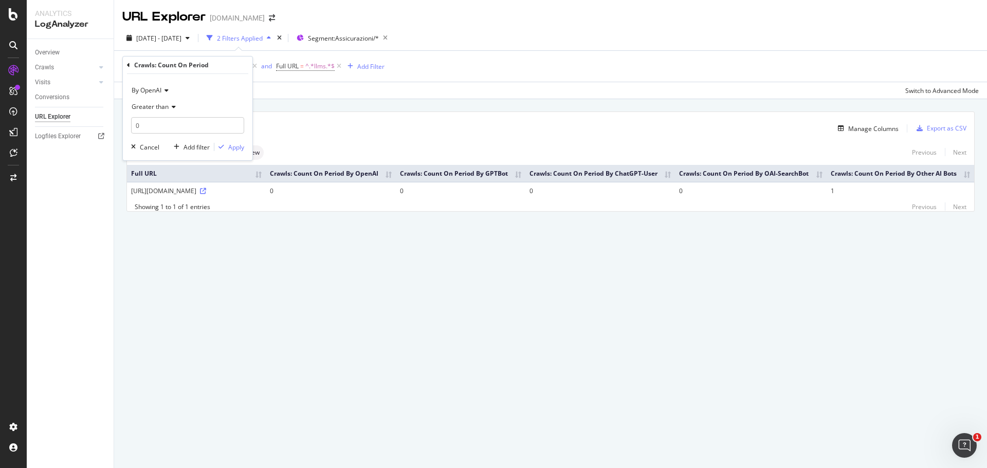
click at [234, 138] on div "By OpenAI Greater than 0 Cancel Add filter Apply" at bounding box center [187, 117] width 129 height 86
click at [235, 144] on div "Apply" at bounding box center [236, 147] width 16 height 9
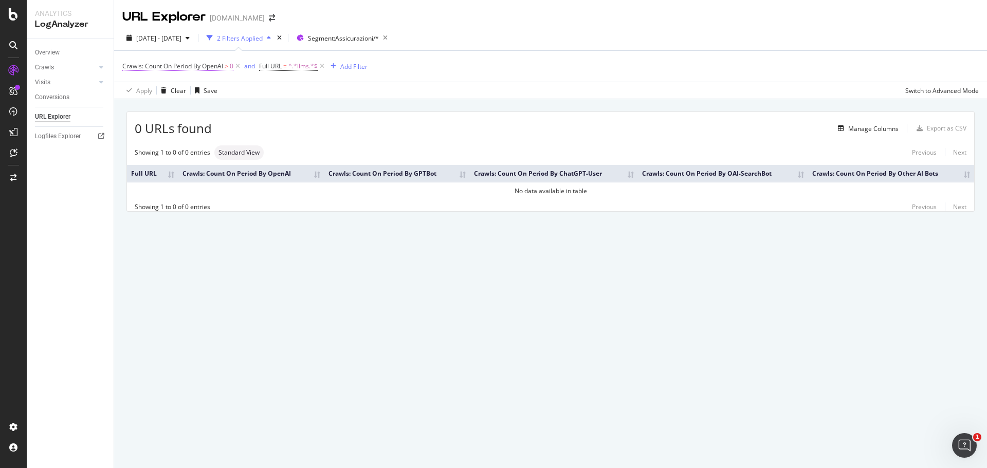
click at [210, 62] on span "Crawls: Count On Period By OpenAI" at bounding box center [172, 66] width 101 height 9
click at [140, 88] on span "By OpenAI" at bounding box center [147, 90] width 30 height 9
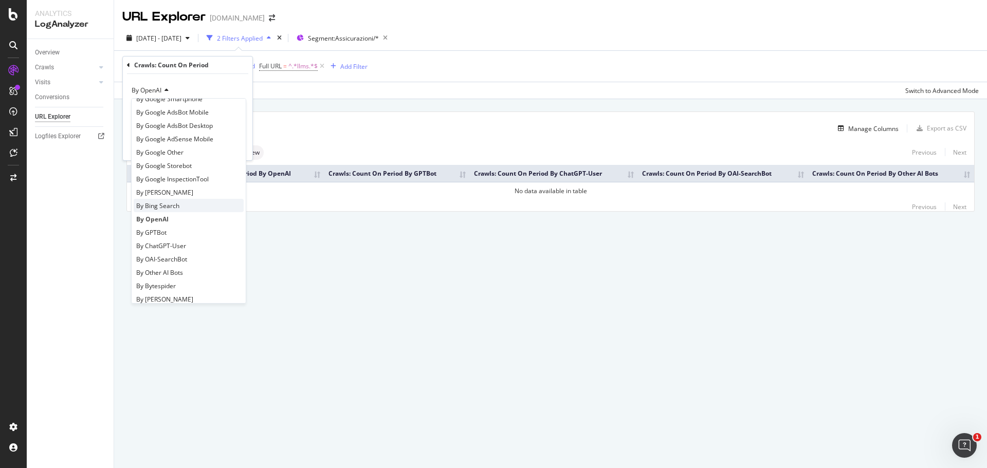
scroll to position [103, 0]
click at [190, 248] on div "By Other AI Bots" at bounding box center [189, 249] width 110 height 13
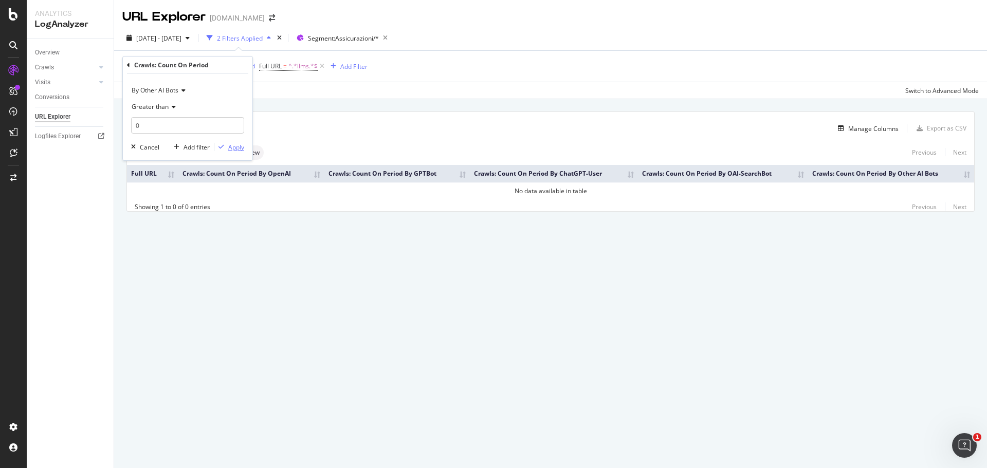
click at [241, 144] on div "Apply" at bounding box center [236, 147] width 16 height 9
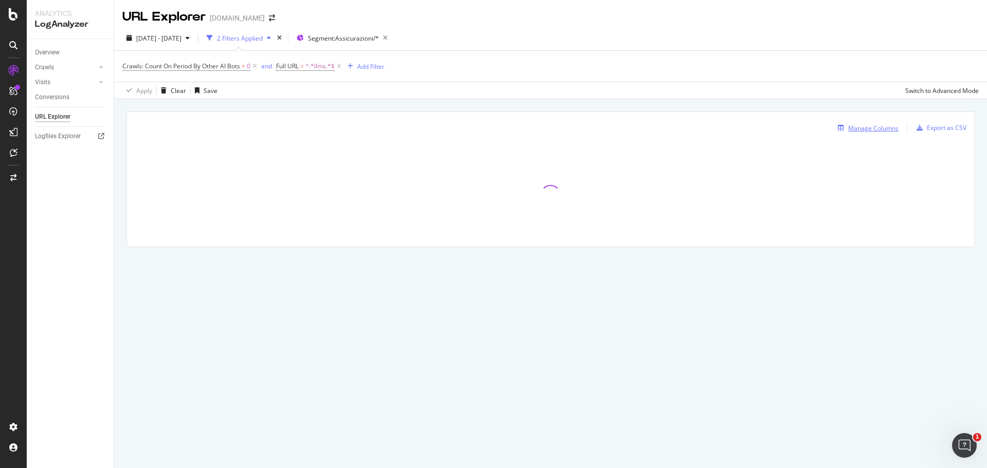
click at [896, 128] on div "Manage Columns" at bounding box center [873, 128] width 50 height 9
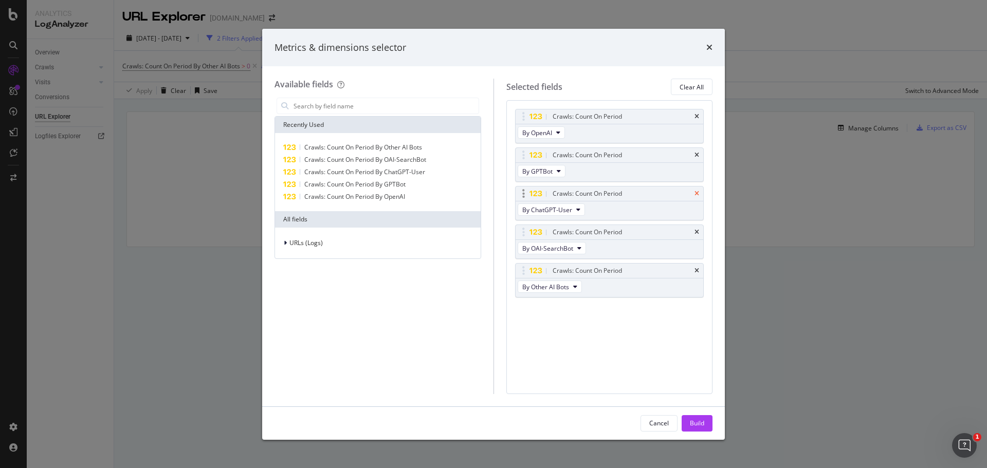
click at [697, 191] on icon "times" at bounding box center [696, 194] width 5 height 6
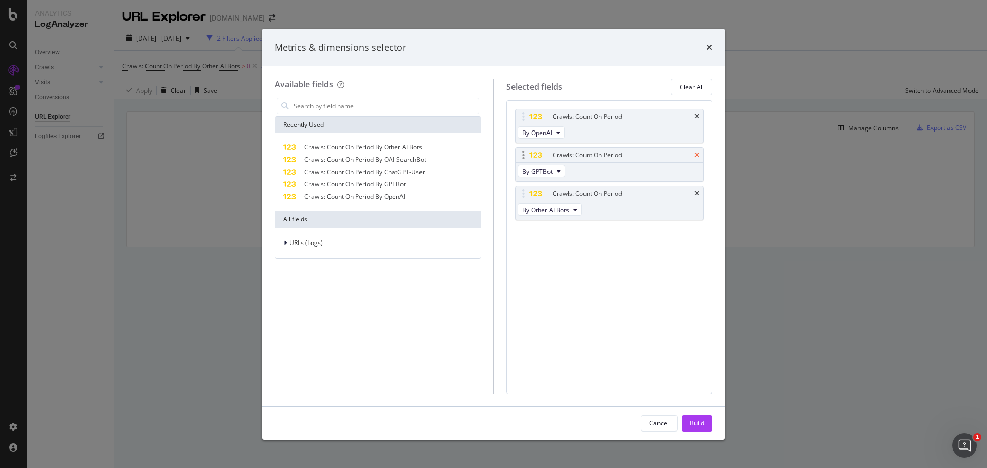
click at [696, 154] on icon "times" at bounding box center [696, 155] width 5 height 6
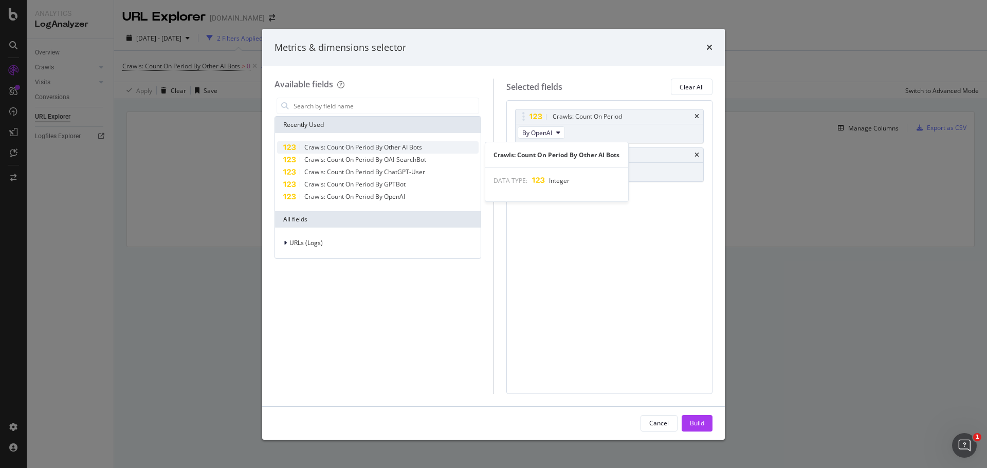
click at [337, 149] on span "Crawls: Count On Period By Other AI Bots" at bounding box center [363, 147] width 118 height 9
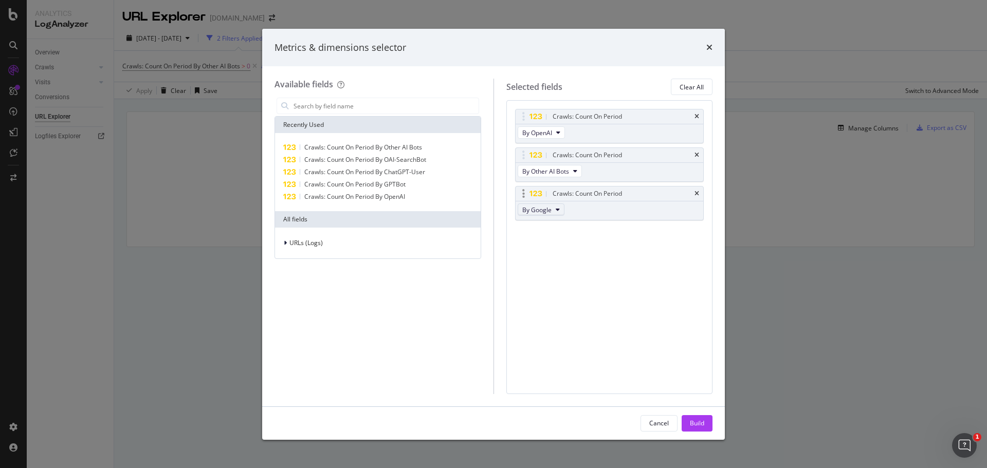
click at [530, 209] on span "By Google" at bounding box center [536, 210] width 29 height 9
click at [565, 233] on span "By Bytespider" at bounding box center [566, 229] width 81 height 9
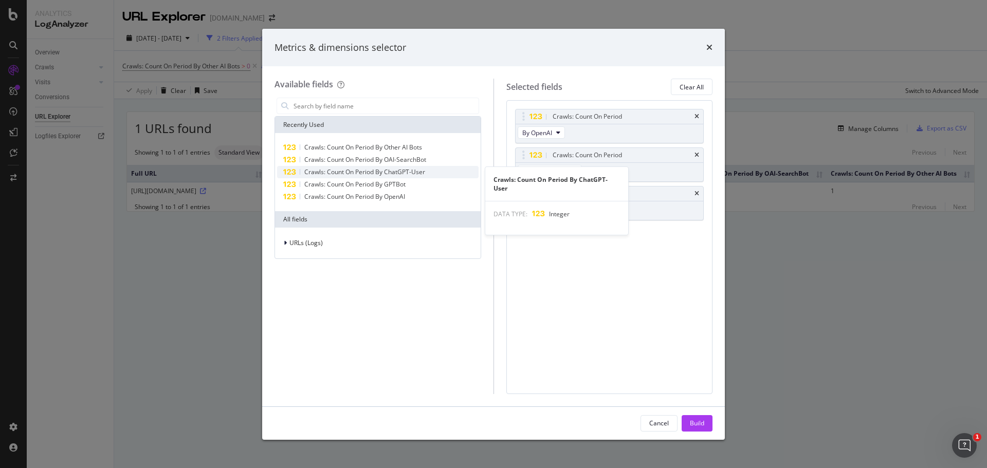
click at [350, 166] on div "Crawls: Count On Period By ChatGPT-User" at bounding box center [377, 172] width 201 height 12
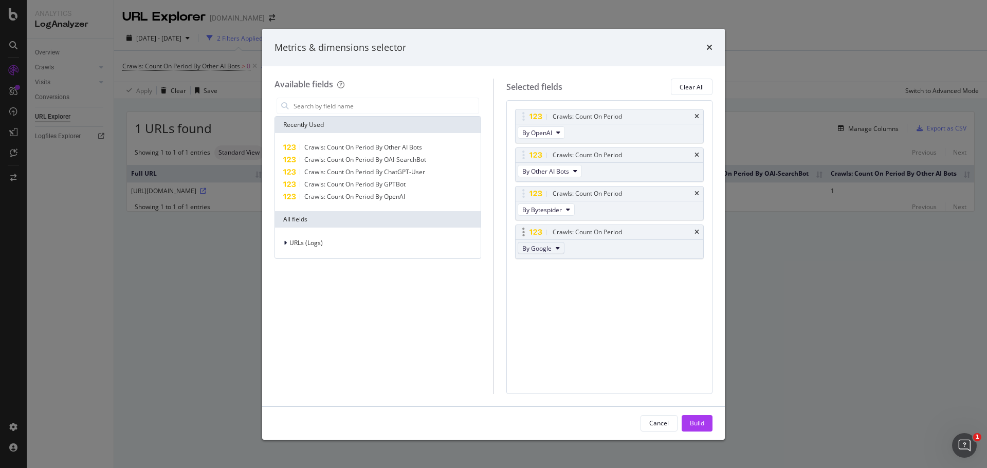
click at [547, 248] on span "By Google" at bounding box center [536, 248] width 29 height 9
click at [552, 287] on span "By ClaudeBot" at bounding box center [566, 287] width 81 height 9
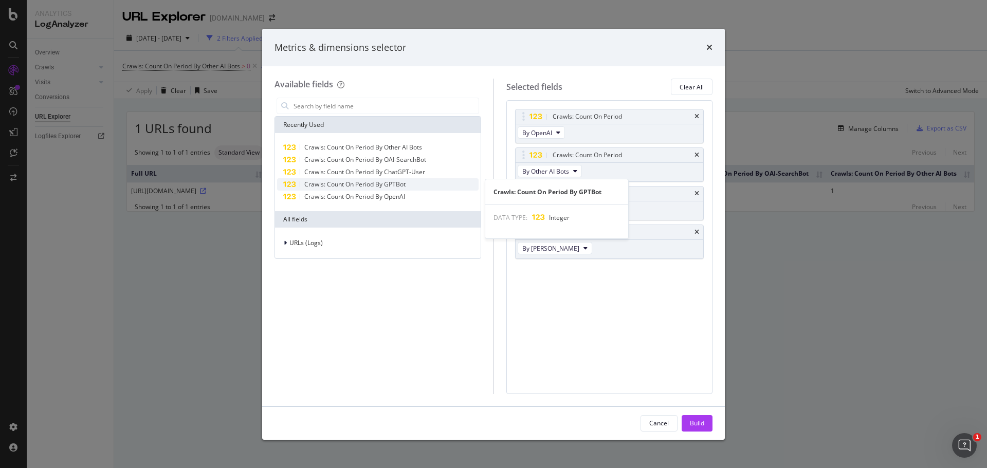
click at [356, 181] on span "Crawls: Count On Period By GPTBot" at bounding box center [354, 184] width 101 height 9
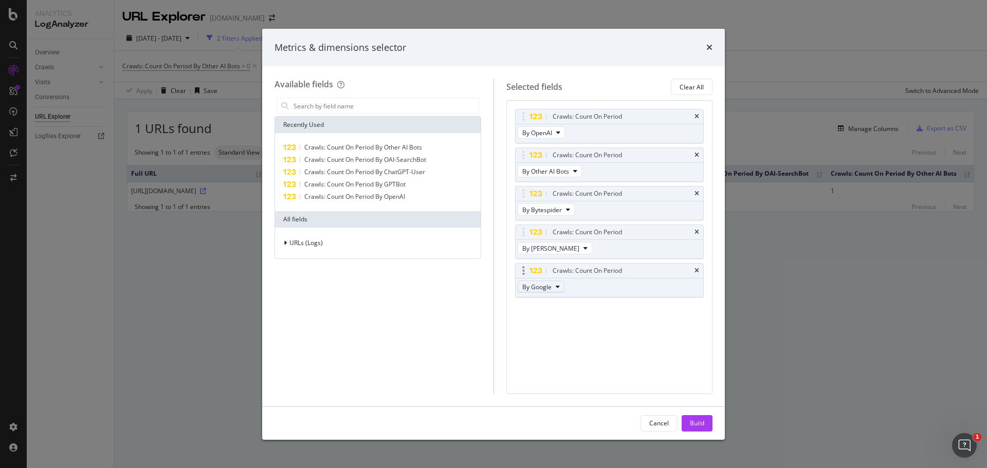
click at [550, 289] on span "By Google" at bounding box center [536, 287] width 29 height 9
click at [551, 348] on span "By ClaudeWeb" at bounding box center [566, 344] width 81 height 9
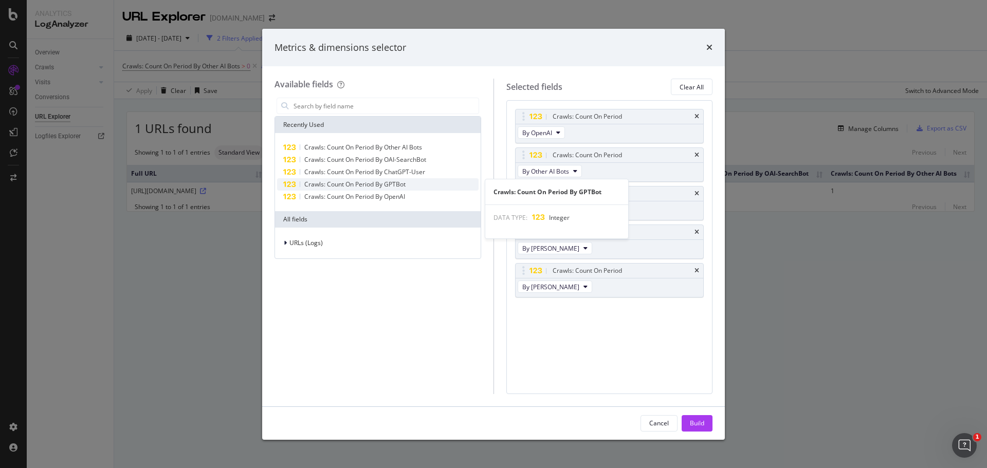
click at [339, 182] on span "Crawls: Count On Period By GPTBot" at bounding box center [354, 184] width 101 height 9
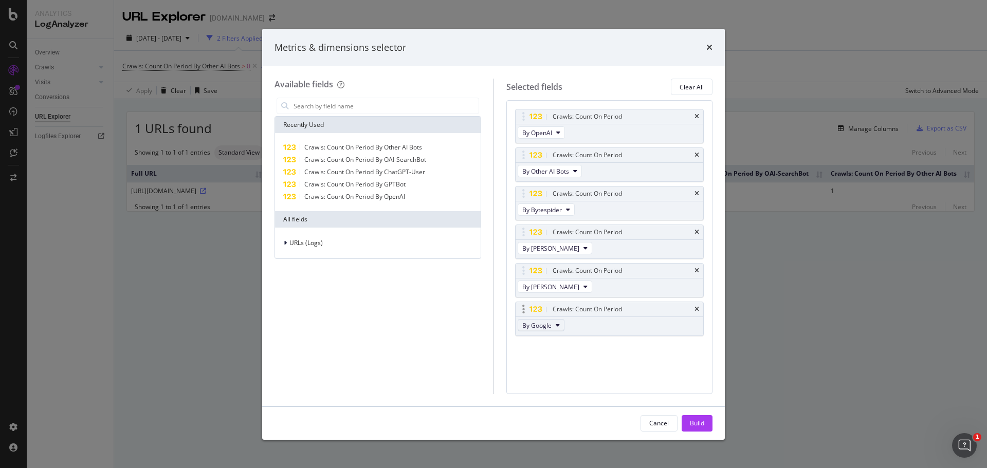
click at [548, 329] on span "By Google" at bounding box center [536, 325] width 29 height 9
click at [563, 355] on span "By AnthropicAI" at bounding box center [566, 350] width 81 height 9
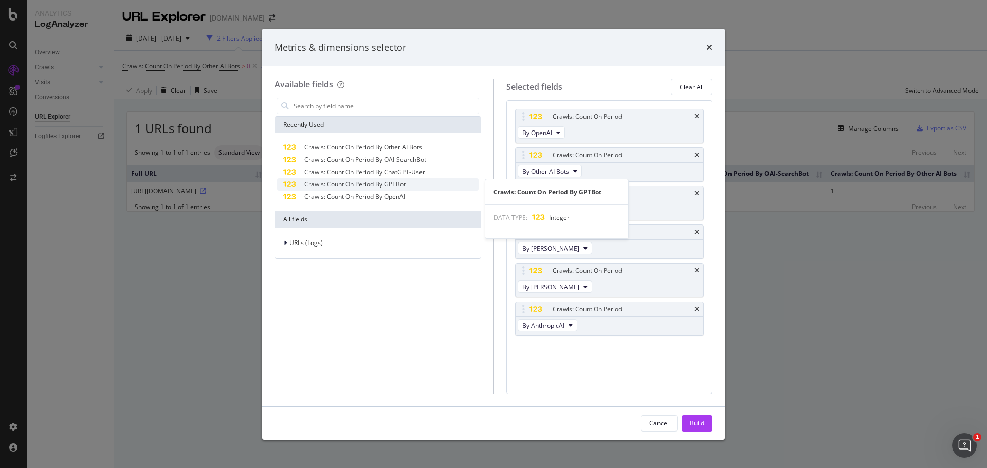
click at [388, 187] on span "Crawls: Count On Period By GPTBot" at bounding box center [354, 184] width 101 height 9
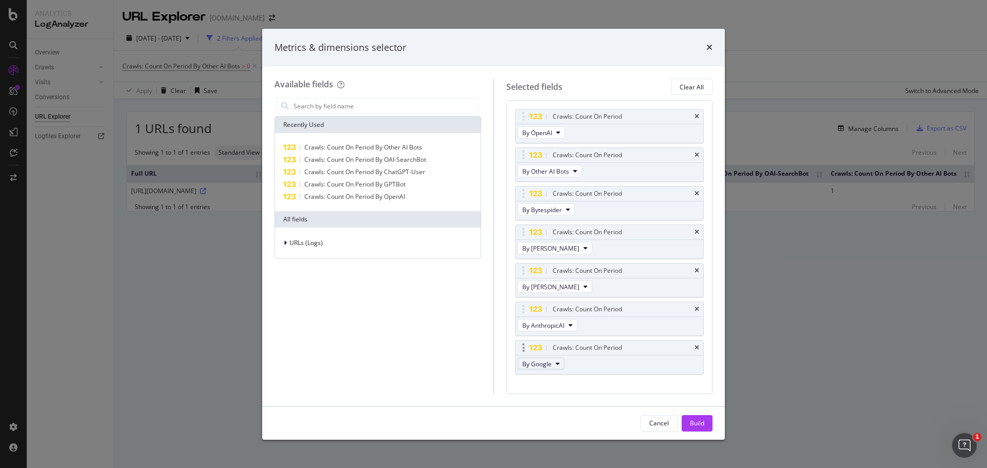
click at [555, 364] on icon "modal" at bounding box center [557, 364] width 4 height 6
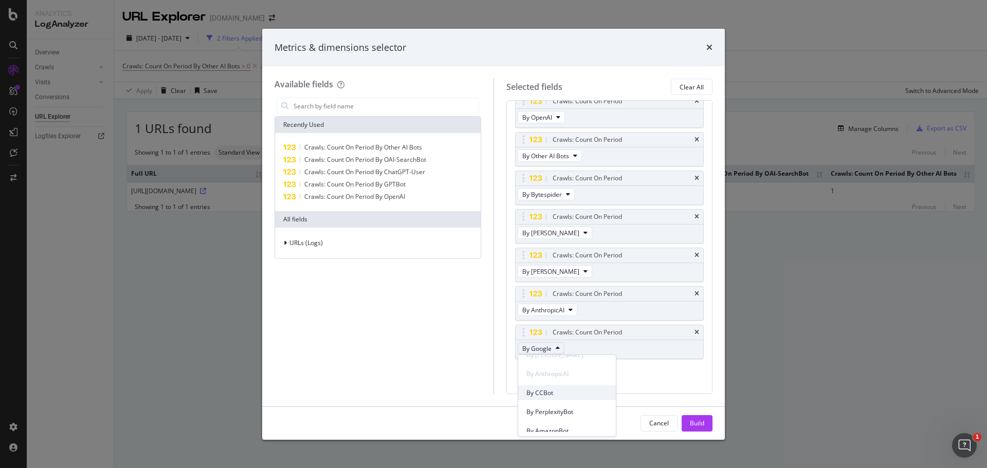
click at [569, 392] on span "By CCBot" at bounding box center [566, 392] width 81 height 9
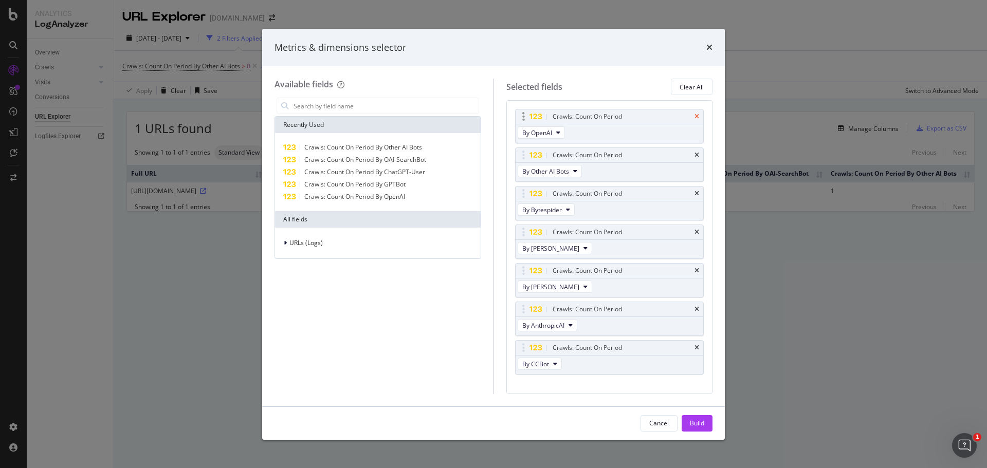
click at [694, 117] on icon "times" at bounding box center [696, 117] width 5 height 6
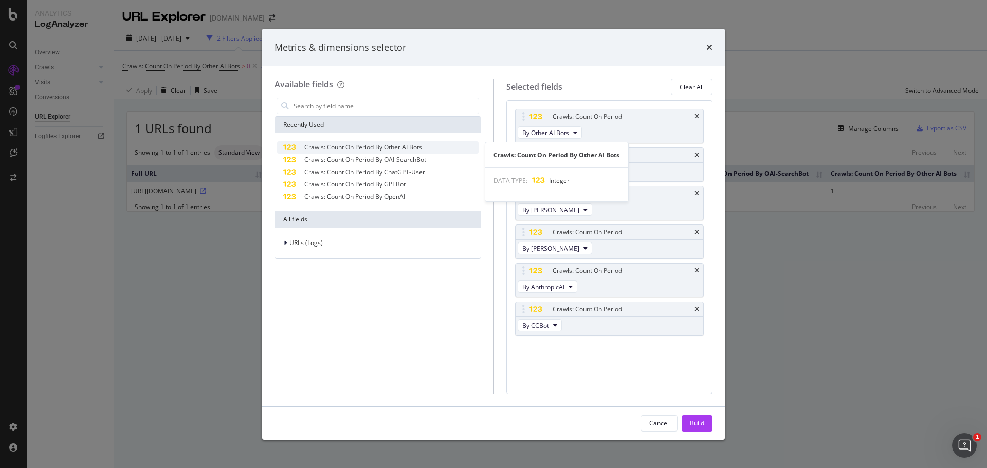
click at [356, 151] on span "Crawls: Count On Period By Other AI Bots" at bounding box center [363, 147] width 118 height 9
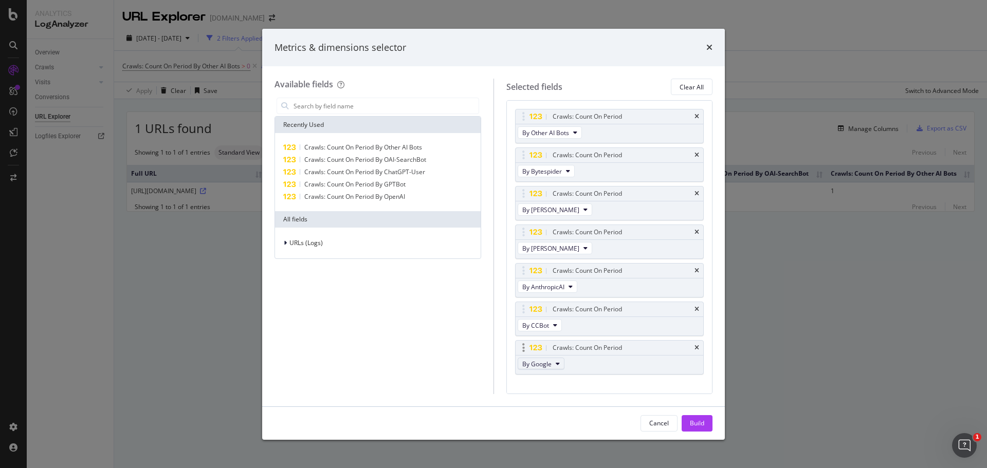
click at [539, 362] on span "By Google" at bounding box center [536, 364] width 29 height 9
click at [549, 427] on span "By PerplexityBot" at bounding box center [566, 427] width 81 height 9
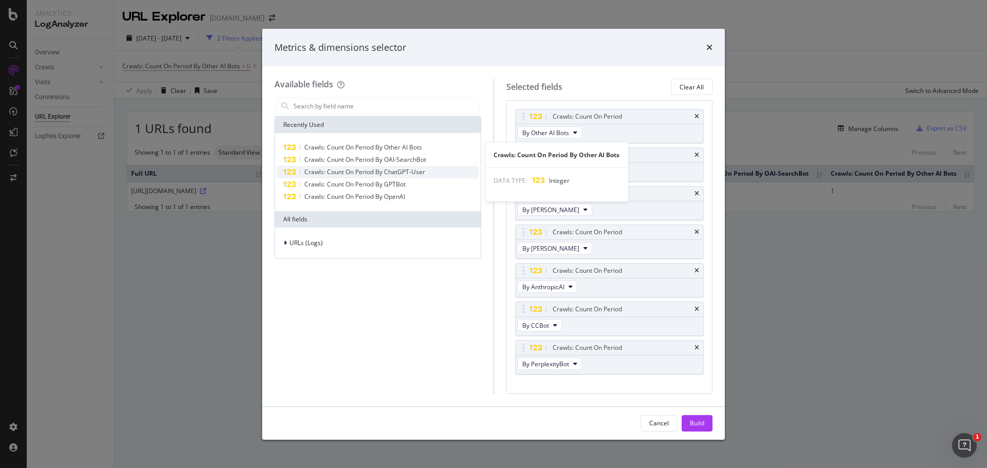
drag, startPoint x: 361, startPoint y: 149, endPoint x: 387, endPoint y: 168, distance: 31.7
click at [362, 149] on span "Crawls: Count On Period By Other AI Bots" at bounding box center [363, 147] width 118 height 9
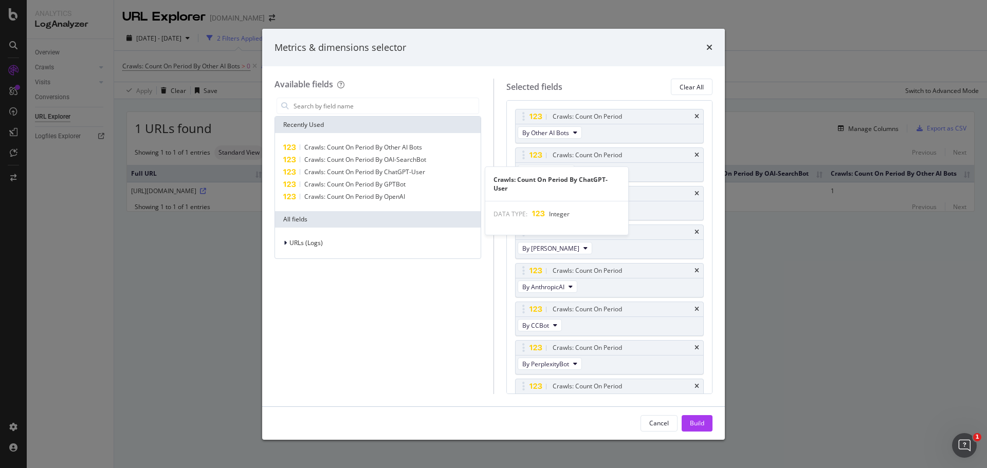
scroll to position [20, 0]
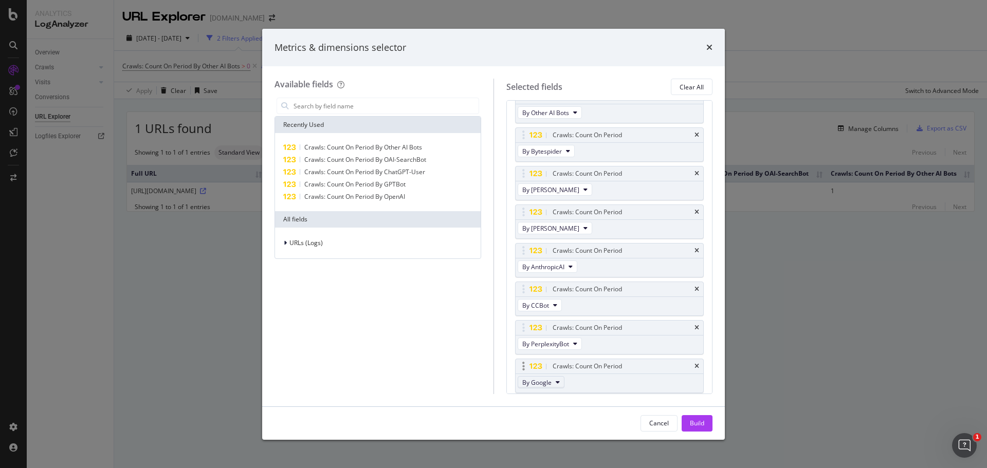
click at [550, 379] on span "By Google" at bounding box center [536, 382] width 29 height 9
click at [560, 317] on span "By AmazonBot" at bounding box center [566, 320] width 81 height 9
drag, startPoint x: 374, startPoint y: 182, endPoint x: 446, endPoint y: 252, distance: 100.3
click at [374, 181] on span "Crawls: Count On Period By GPTBot" at bounding box center [354, 184] width 101 height 9
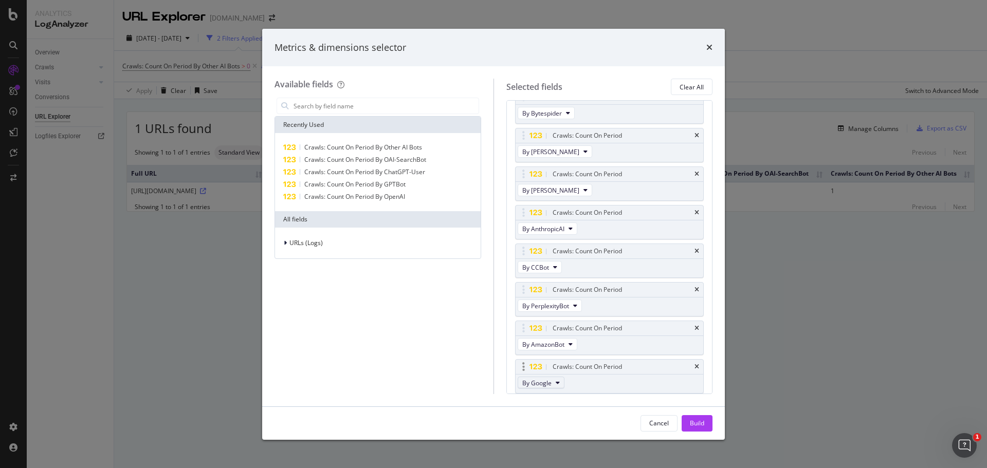
scroll to position [59, 0]
click at [559, 382] on icon "modal" at bounding box center [557, 382] width 4 height 6
click at [562, 340] on span "By FacebookBot" at bounding box center [566, 338] width 81 height 9
click at [402, 182] on span "Crawls: Count On Period By GPTBot" at bounding box center [354, 184] width 101 height 9
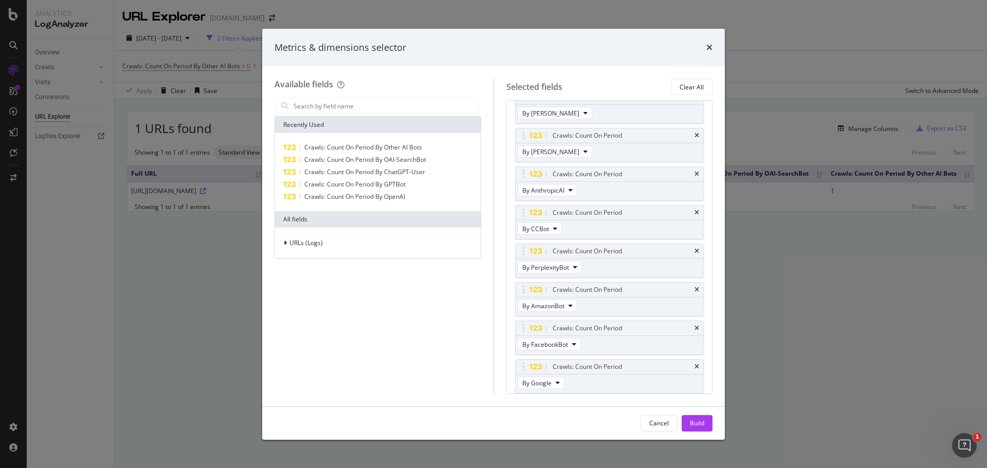
scroll to position [97, 0]
click at [545, 378] on span "By Google" at bounding box center [536, 382] width 29 height 9
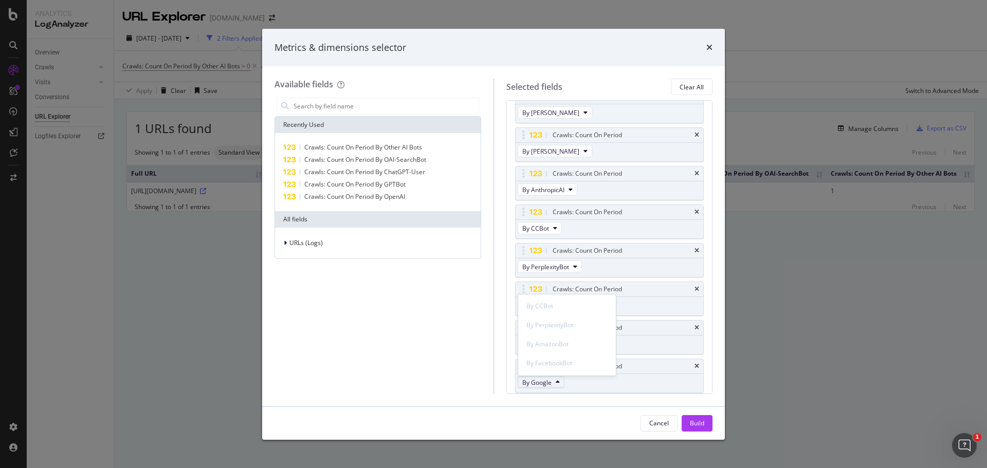
scroll to position [462, 0]
click at [560, 355] on span "By Meta-ExternalAgent" at bounding box center [566, 357] width 81 height 9
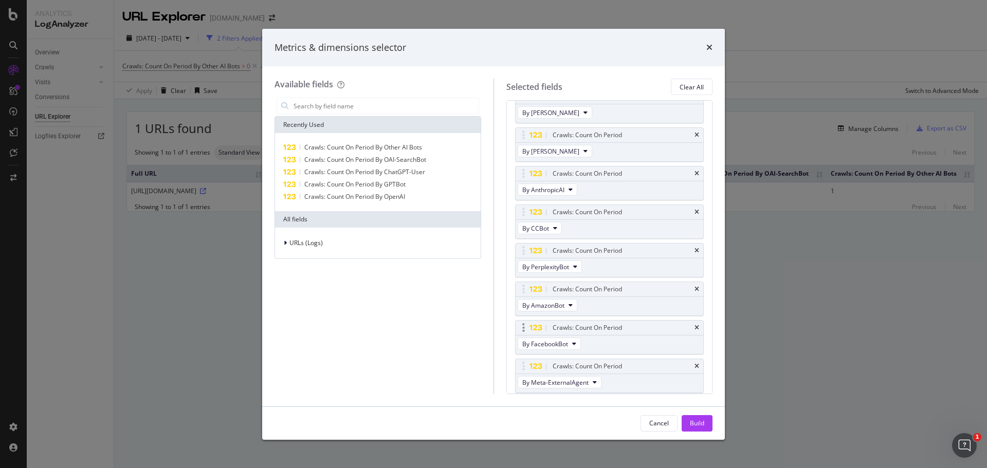
scroll to position [131, 0]
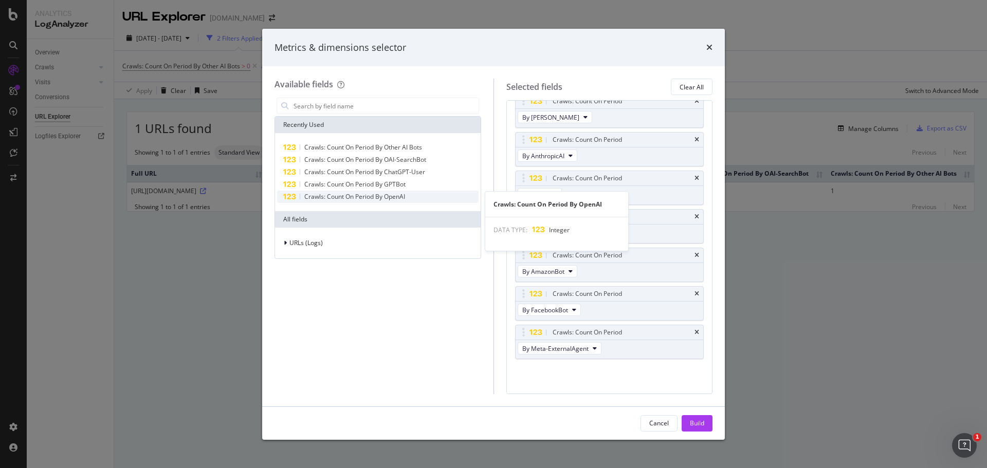
click at [411, 191] on div "Crawls: Count On Period By OpenAI" at bounding box center [377, 197] width 201 height 12
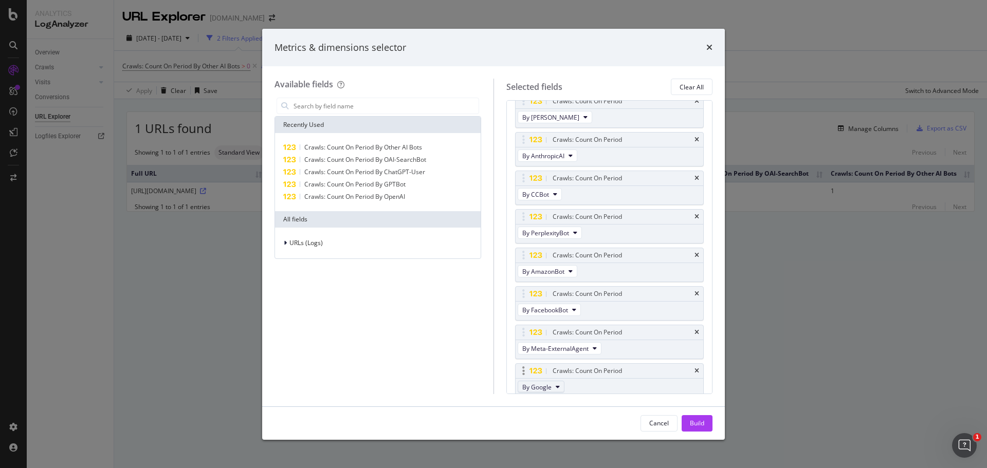
scroll to position [136, 0]
click at [546, 377] on button "By Google" at bounding box center [540, 382] width 47 height 12
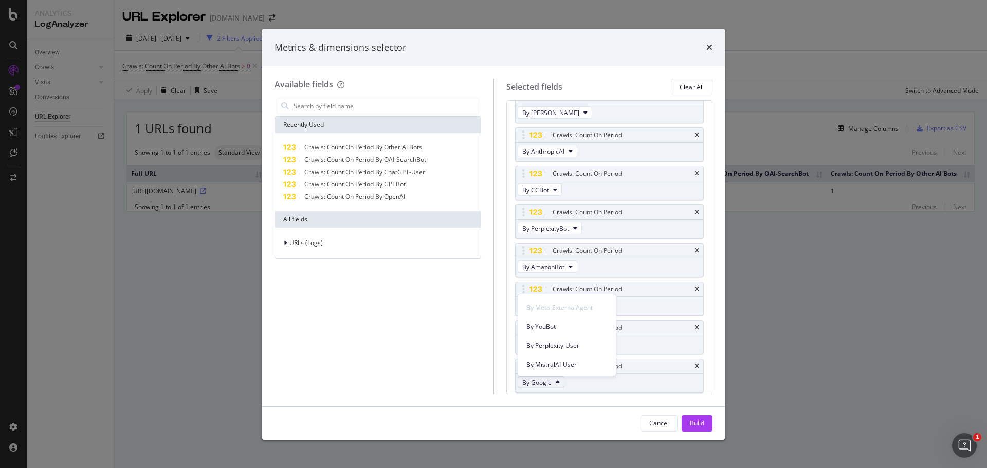
scroll to position [512, 0]
click at [546, 318] on div "By YouBot" at bounding box center [567, 323] width 98 height 19
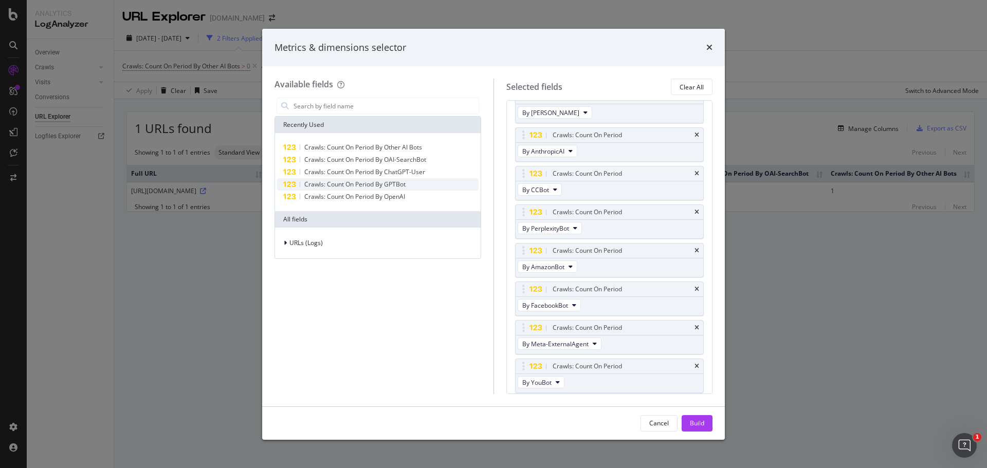
click at [393, 190] on div "Crawls: Count On Period By GPTBot" at bounding box center [377, 184] width 201 height 12
click at [547, 382] on span "By Google" at bounding box center [536, 382] width 29 height 9
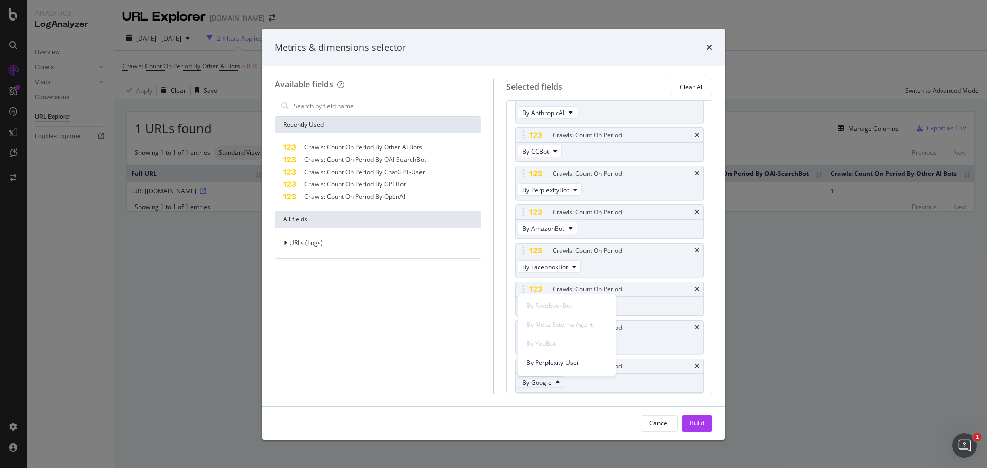
scroll to position [512, 0]
click at [552, 345] on span "By Perplexity-User" at bounding box center [566, 345] width 81 height 9
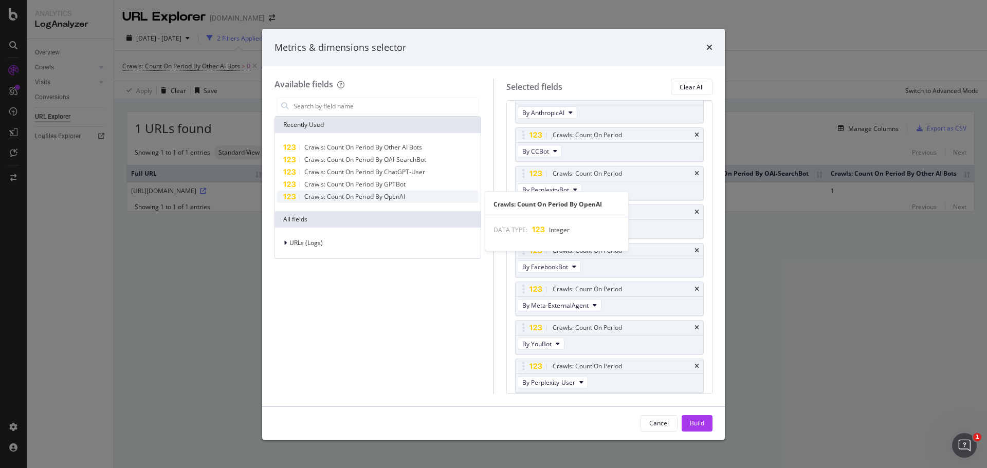
click at [372, 194] on span "Crawls: Count On Period By OpenAI" at bounding box center [354, 196] width 101 height 9
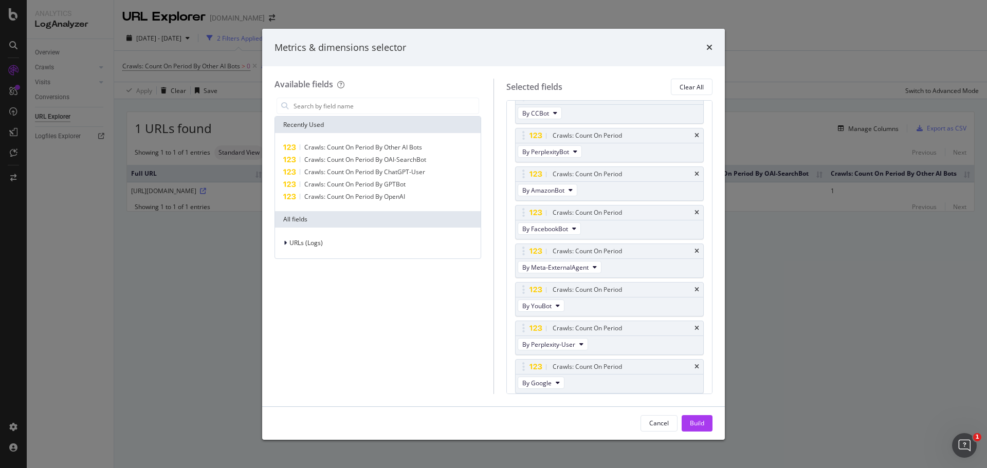
scroll to position [213, 0]
click at [547, 382] on span "By Google" at bounding box center [536, 382] width 29 height 9
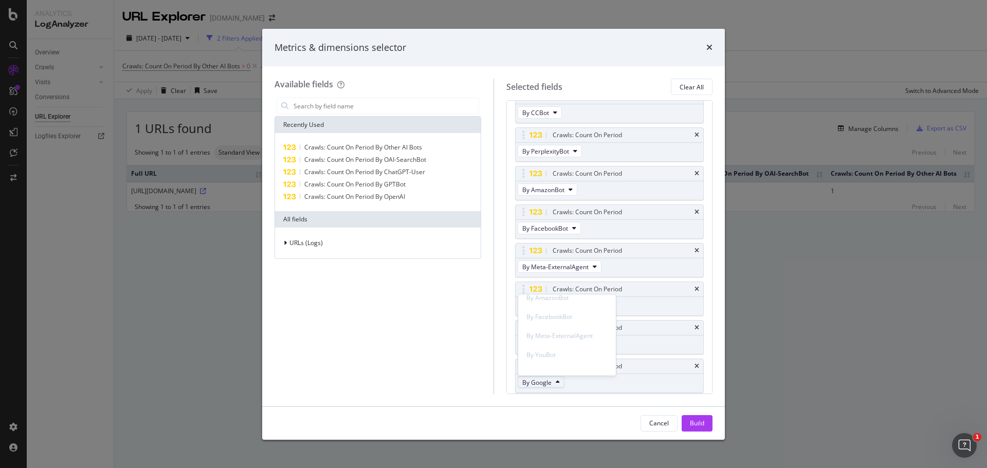
scroll to position [512, 0]
click at [554, 363] on span "By MistralAI-User" at bounding box center [566, 364] width 81 height 9
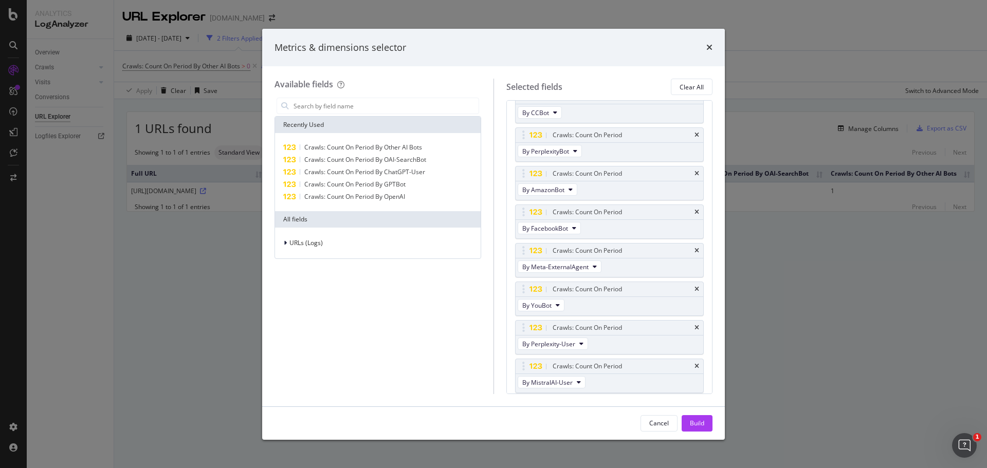
click at [699, 420] on div "Build" at bounding box center [697, 423] width 14 height 9
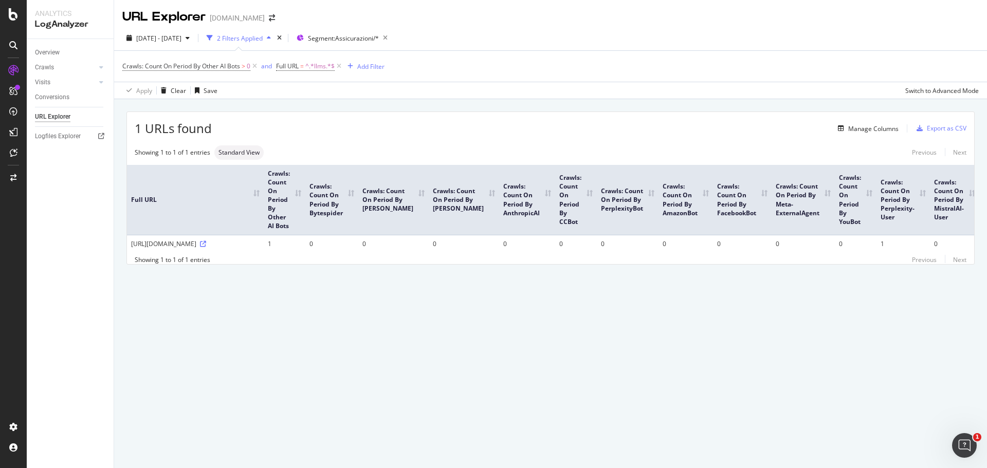
drag, startPoint x: 886, startPoint y: 219, endPoint x: 895, endPoint y: 199, distance: 21.9
click at [895, 199] on th "Crawls: Count On Period By Perplexity-User" at bounding box center [902, 200] width 53 height 70
click at [181, 41] on span "2025 Jun. 3rd - Sep. 2nd" at bounding box center [158, 38] width 45 height 9
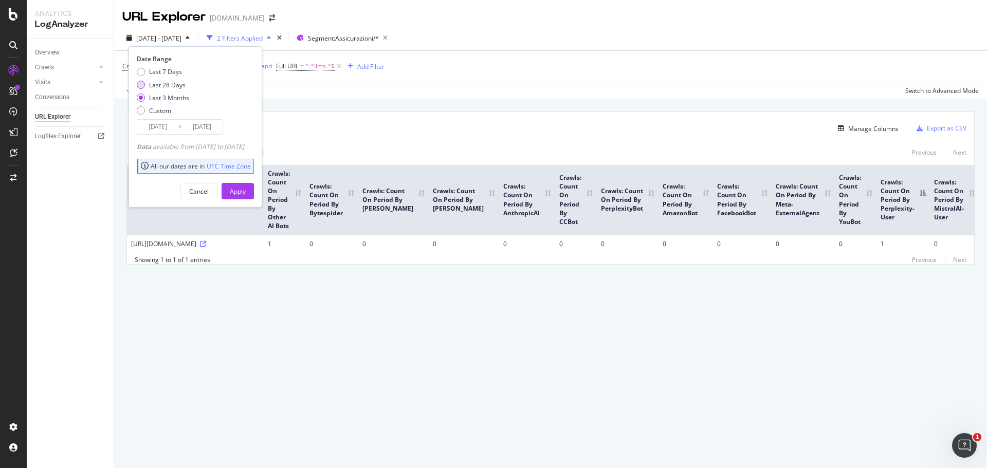
click at [178, 85] on div "Last 28 Days" at bounding box center [167, 85] width 36 height 9
type input "2025/08/06"
click at [246, 195] on div "Apply" at bounding box center [238, 191] width 16 height 9
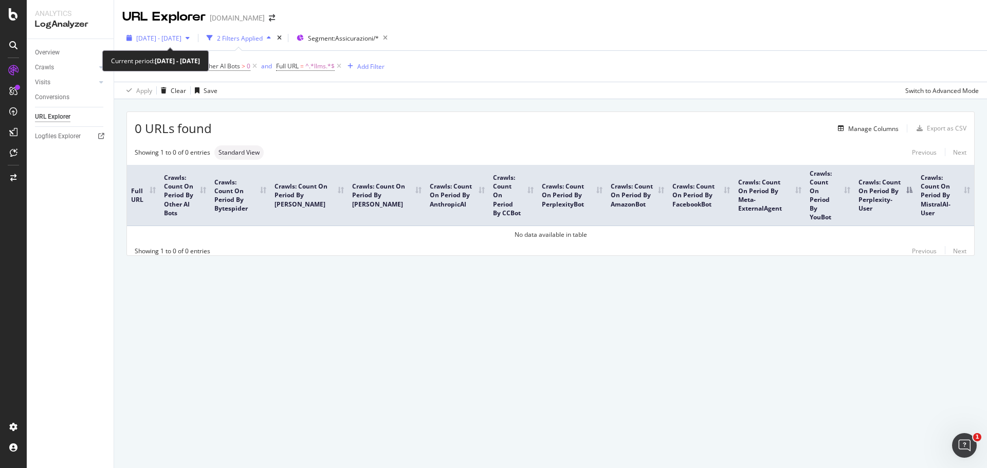
click at [178, 40] on span "2025 Aug. 6th - Sep. 2nd" at bounding box center [158, 38] width 45 height 9
click at [330, 277] on div "0 URLs found Manage Columns Export as CSV Showing 1 to 0 of 0 entries Standard …" at bounding box center [550, 195] width 873 height 192
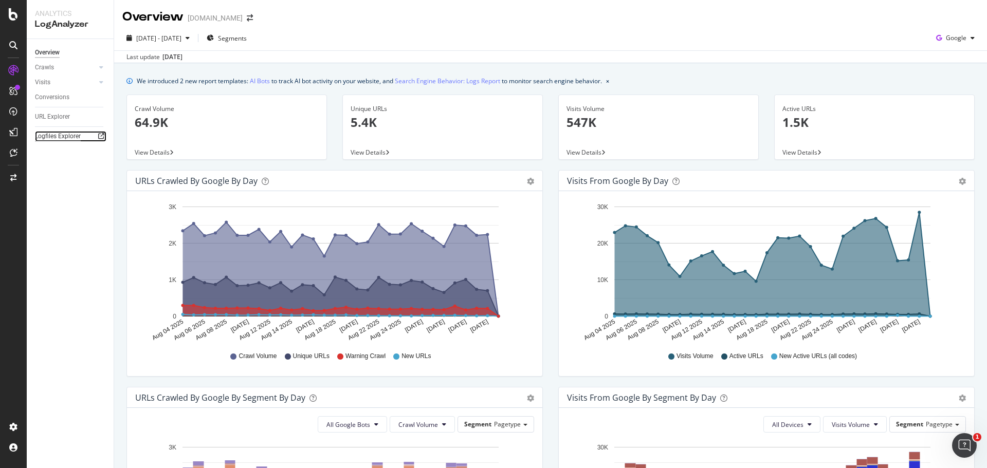
click at [71, 133] on div "Logfiles Explorer" at bounding box center [58, 136] width 46 height 11
click at [47, 119] on div "URL Explorer" at bounding box center [52, 117] width 35 height 11
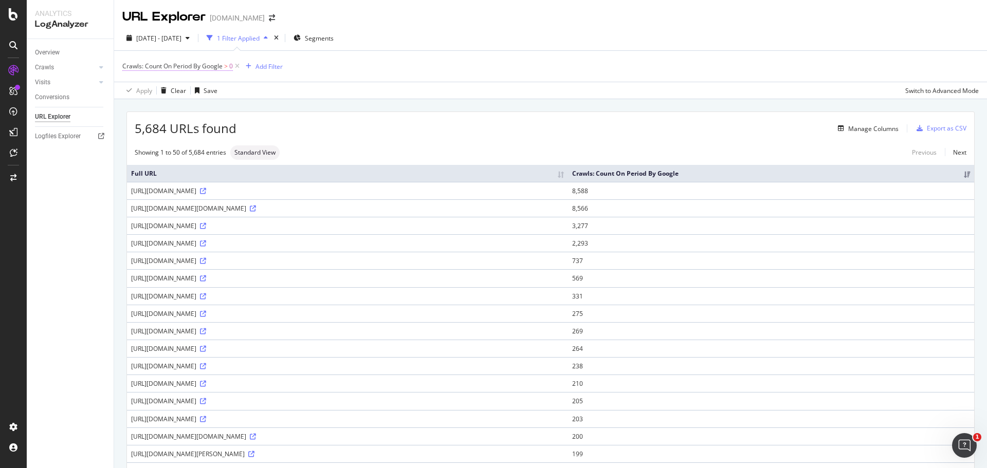
click at [207, 62] on span "Crawls: Count On Period By Google" at bounding box center [172, 66] width 100 height 9
click at [157, 92] on span "By Google" at bounding box center [146, 90] width 29 height 9
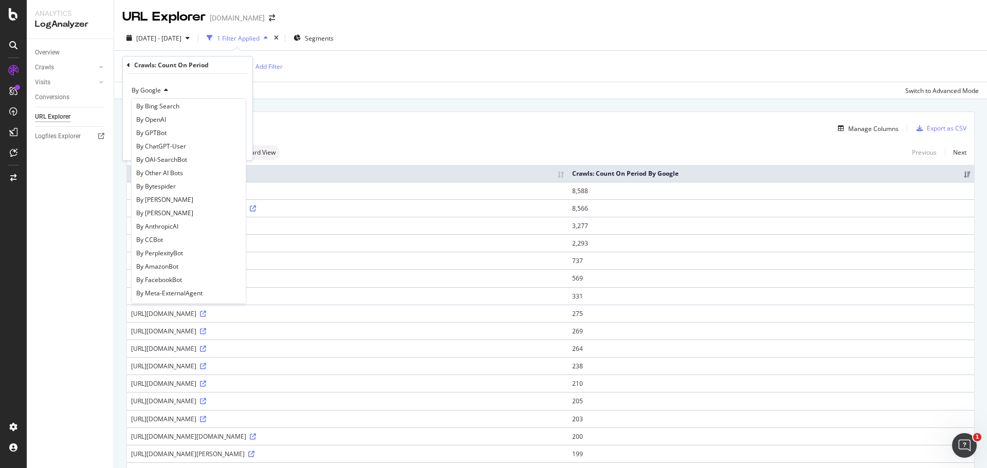
scroll to position [154, 0]
click at [176, 145] on div "By OpenAI" at bounding box center [189, 144] width 110 height 13
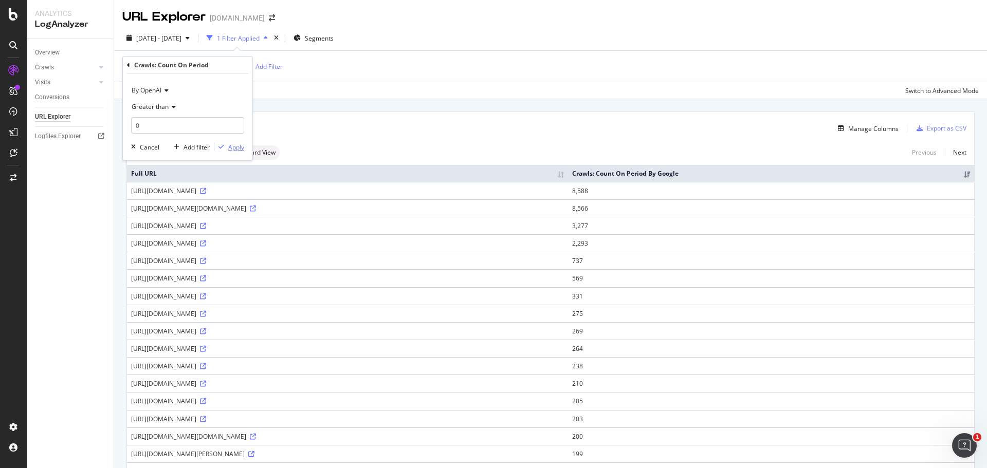
click at [239, 147] on div "Apply" at bounding box center [236, 147] width 16 height 9
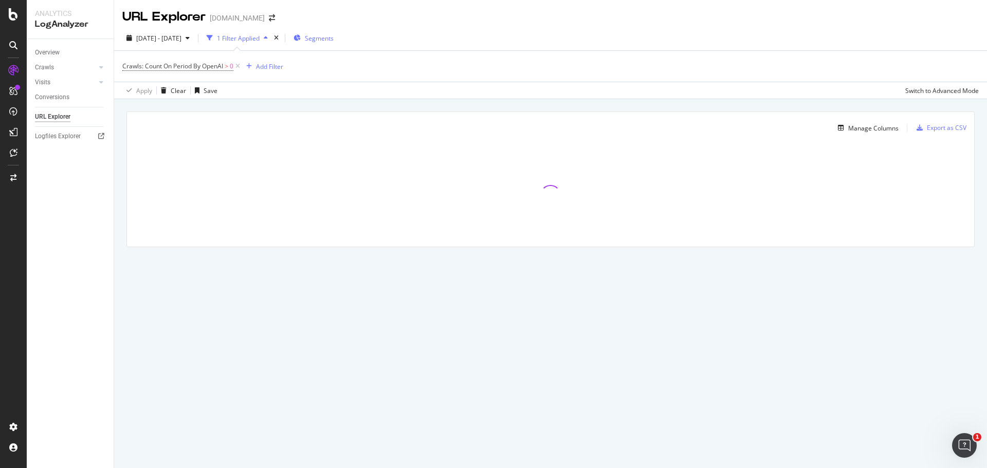
click at [334, 38] on span "Segments" at bounding box center [319, 38] width 29 height 9
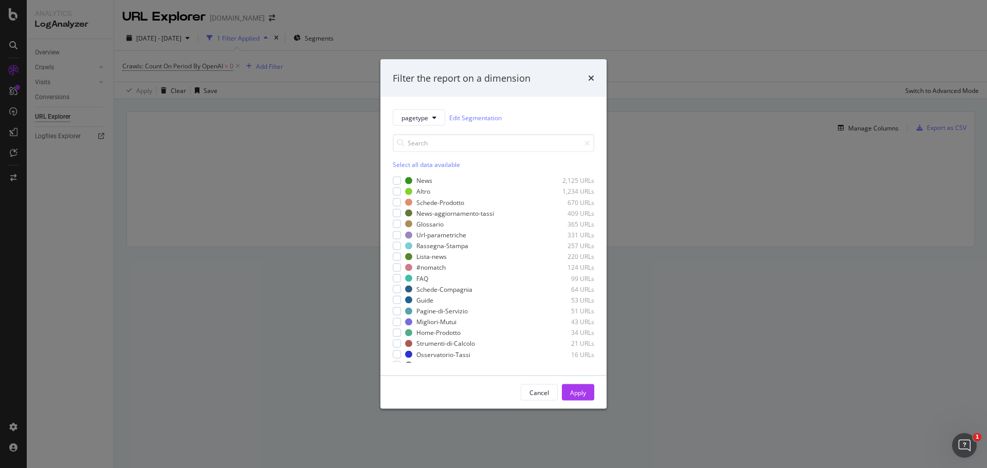
click at [345, 60] on div "Filter the report on a dimension pagetype Edit Segmentation Select all data ava…" at bounding box center [493, 234] width 987 height 468
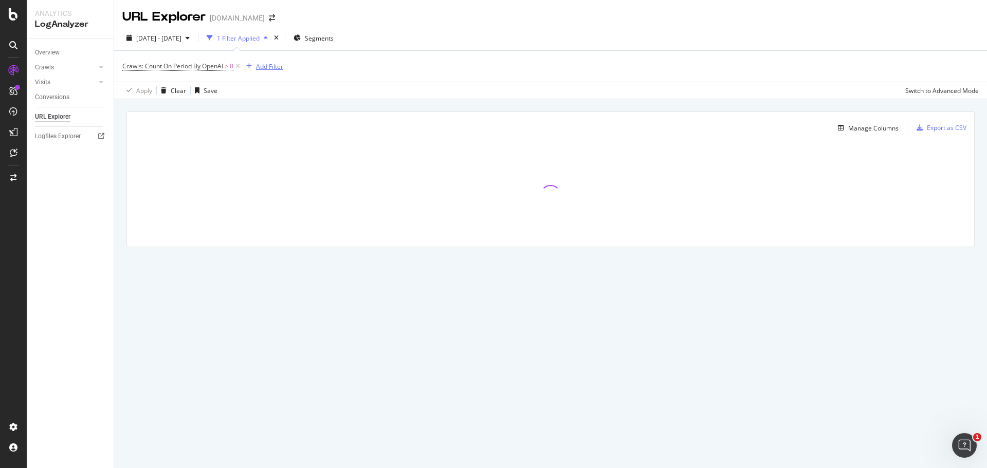
click at [258, 70] on div "Add Filter" at bounding box center [269, 66] width 27 height 9
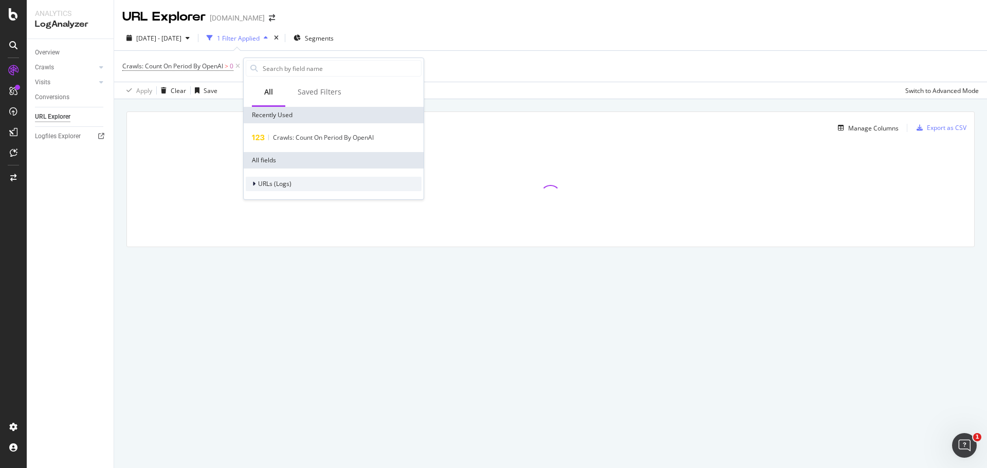
click at [269, 179] on div "URLs (Logs)" at bounding box center [334, 184] width 176 height 14
click at [284, 197] on span "URL Scheme" at bounding box center [282, 198] width 36 height 9
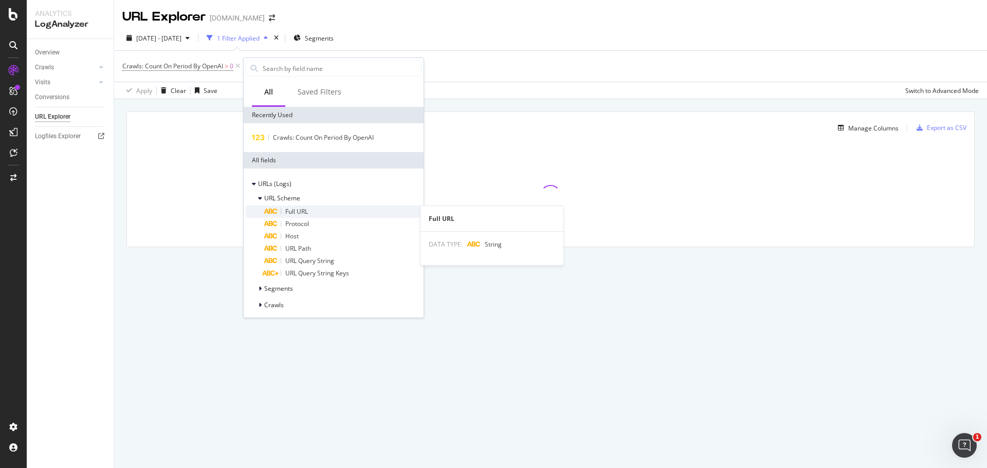
click at [287, 208] on span "Full URL" at bounding box center [296, 211] width 23 height 9
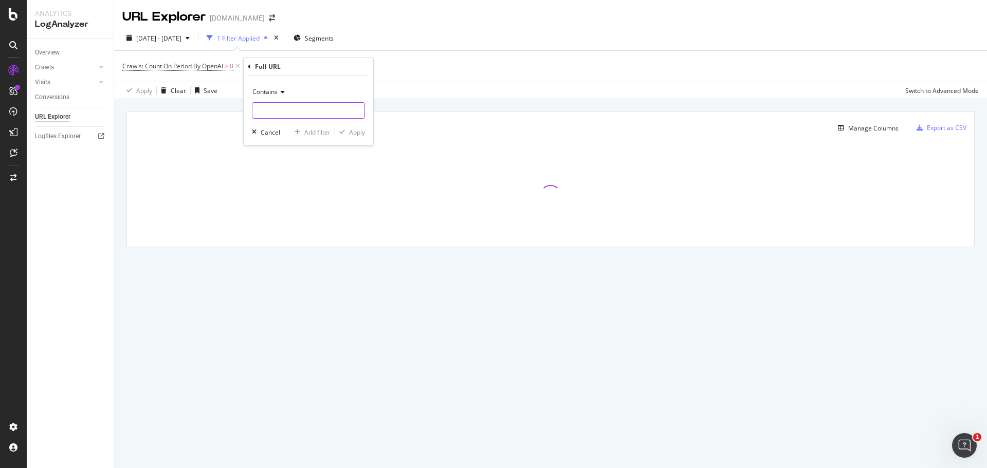
click at [283, 109] on input "text" at bounding box center [308, 110] width 112 height 16
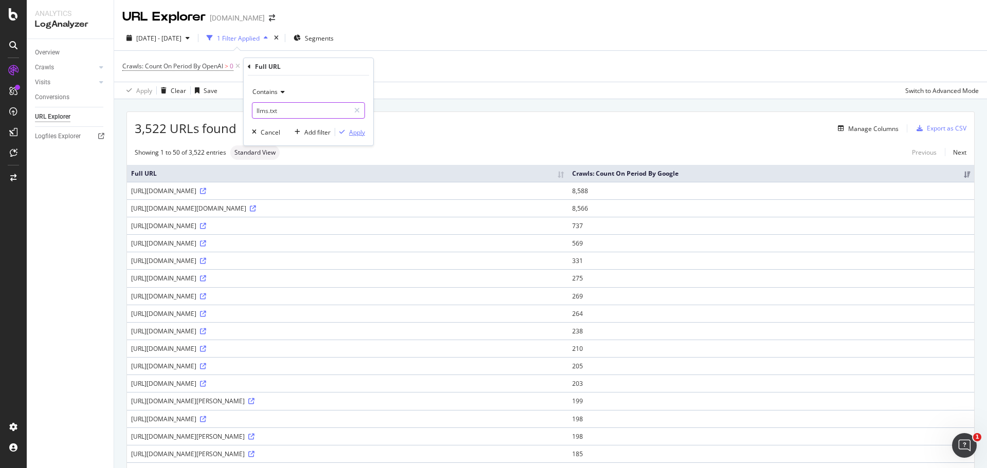
type input "llms.txt"
click at [350, 134] on div "Apply" at bounding box center [357, 132] width 16 height 9
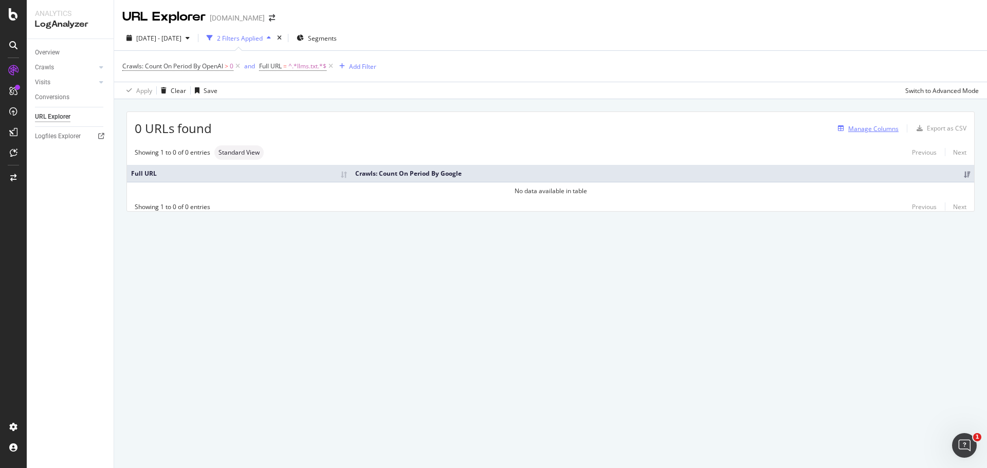
click at [848, 126] on div "button" at bounding box center [840, 128] width 14 height 6
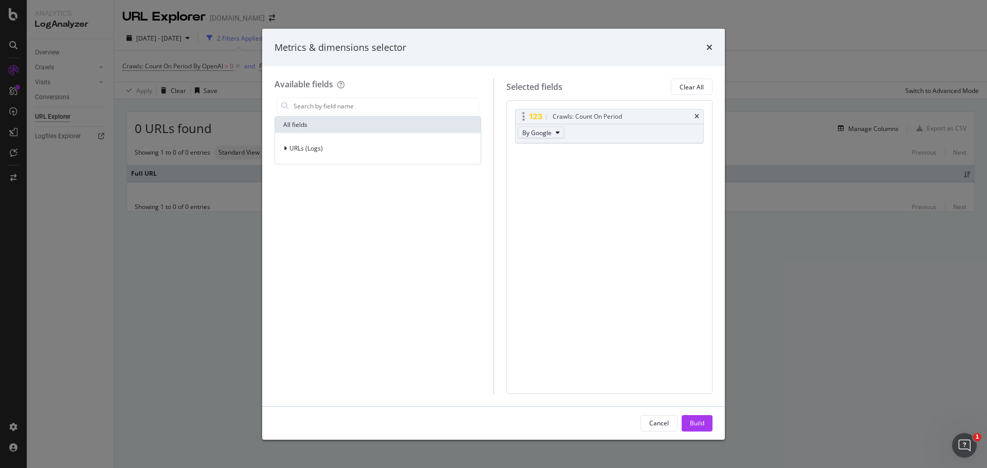
click at [551, 131] on button "By Google" at bounding box center [540, 132] width 47 height 12
click at [552, 164] on span "By OpenAI" at bounding box center [566, 160] width 81 height 9
click at [523, 112] on icon "modal" at bounding box center [523, 117] width 3 height 10
click at [524, 117] on icon "modal" at bounding box center [523, 117] width 3 height 10
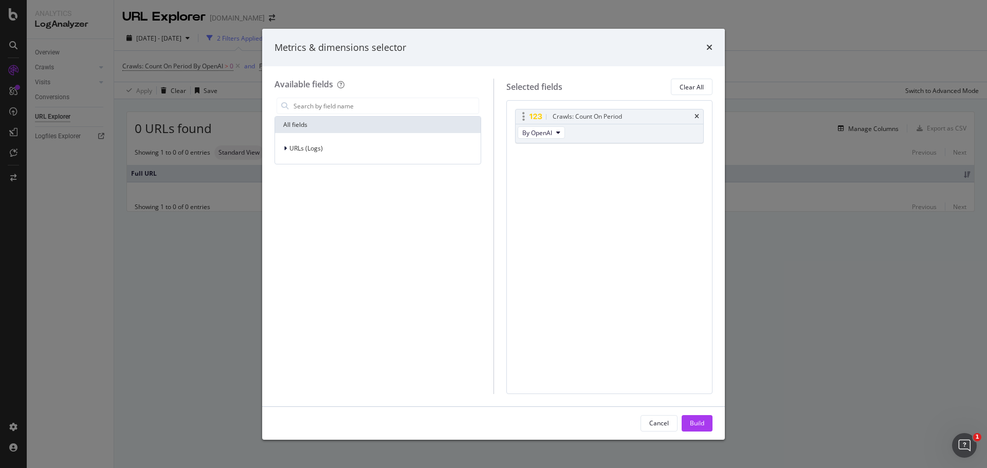
click at [524, 117] on icon "modal" at bounding box center [523, 117] width 3 height 10
click at [533, 118] on icon "modal" at bounding box center [535, 117] width 13 height 7
click at [329, 105] on input "modal" at bounding box center [385, 105] width 186 height 15
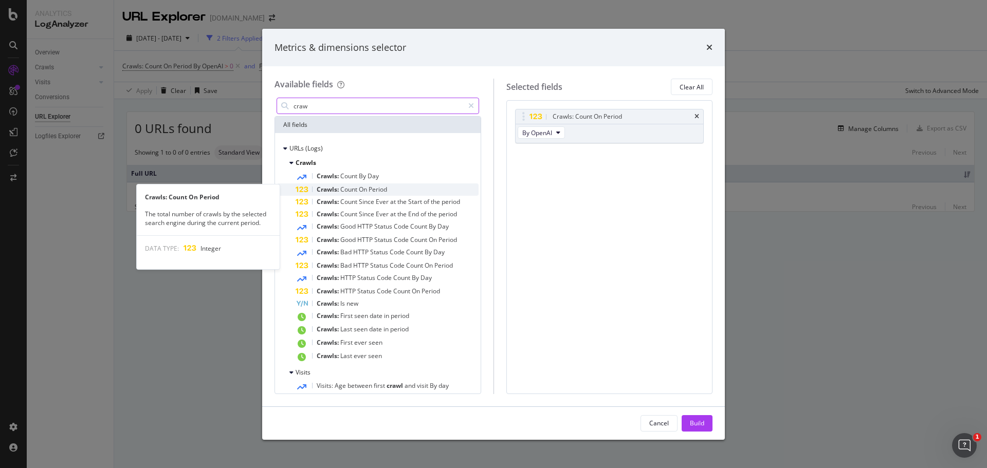
type input "craw"
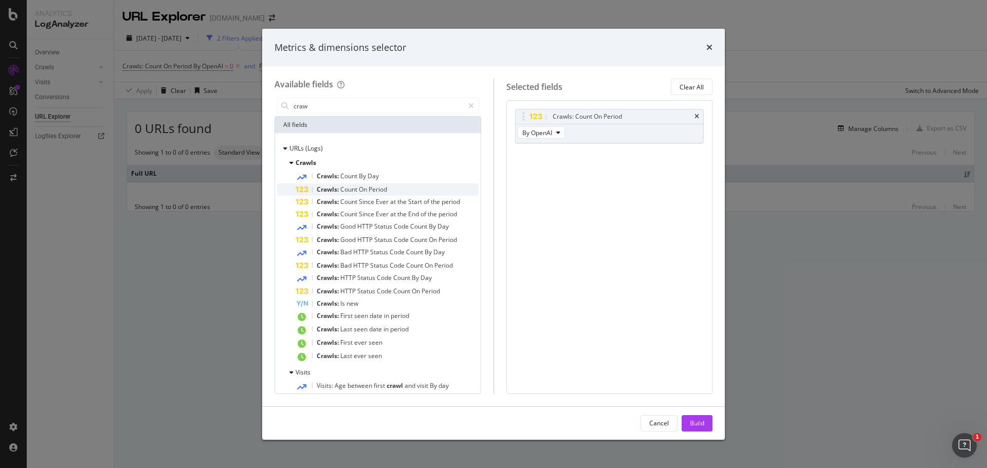
click at [372, 189] on span "Period" at bounding box center [377, 189] width 18 height 9
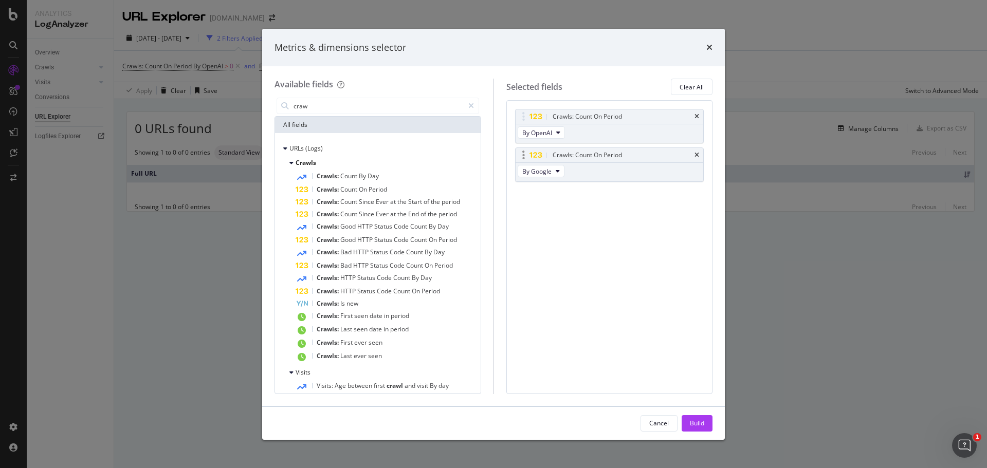
click at [550, 164] on div "By Google" at bounding box center [541, 172] width 53 height 18
click at [546, 167] on span "By Google" at bounding box center [536, 171] width 29 height 9
click at [575, 220] on span "By GPTBot" at bounding box center [566, 217] width 81 height 9
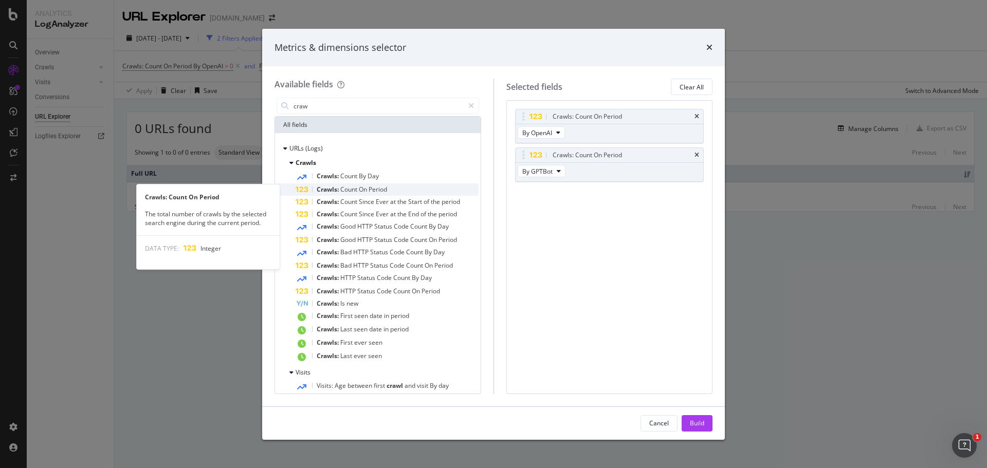
click at [364, 190] on span "On" at bounding box center [364, 189] width 10 height 9
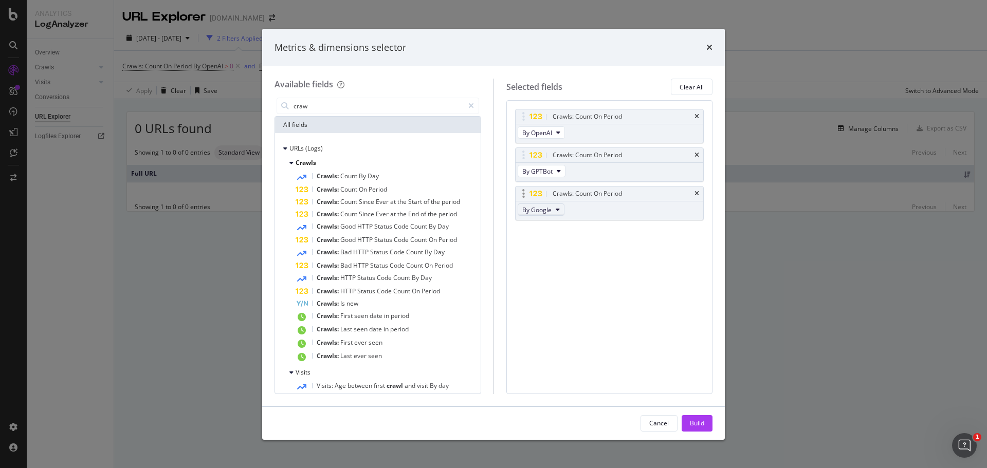
click at [555, 212] on icon "modal" at bounding box center [557, 210] width 4 height 6
click at [562, 272] on span "By ChatGPT-User" at bounding box center [566, 275] width 81 height 9
click at [340, 190] on span "Crawls: Count On Period" at bounding box center [352, 189] width 70 height 9
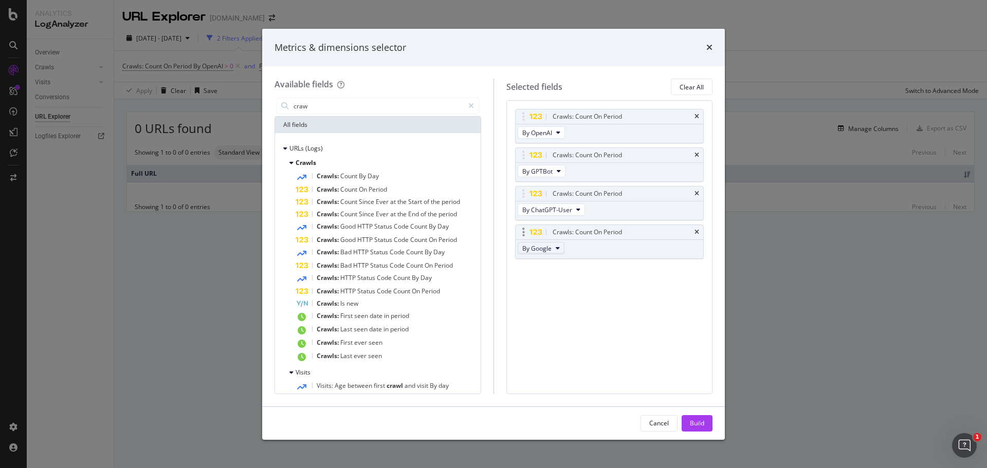
click at [534, 252] on span "By Google" at bounding box center [536, 248] width 29 height 9
click at [558, 280] on span "By OAI-SearchBot" at bounding box center [566, 281] width 81 height 9
click at [361, 191] on span "On" at bounding box center [364, 189] width 10 height 9
click at [550, 286] on span "By Google" at bounding box center [536, 287] width 29 height 9
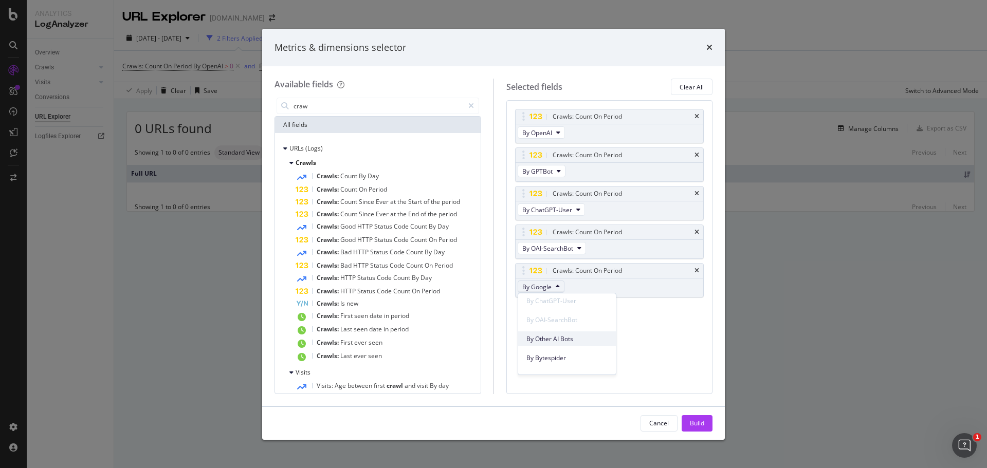
click at [563, 338] on span "By Other AI Bots" at bounding box center [566, 339] width 81 height 9
click at [705, 424] on button "Build" at bounding box center [696, 423] width 31 height 16
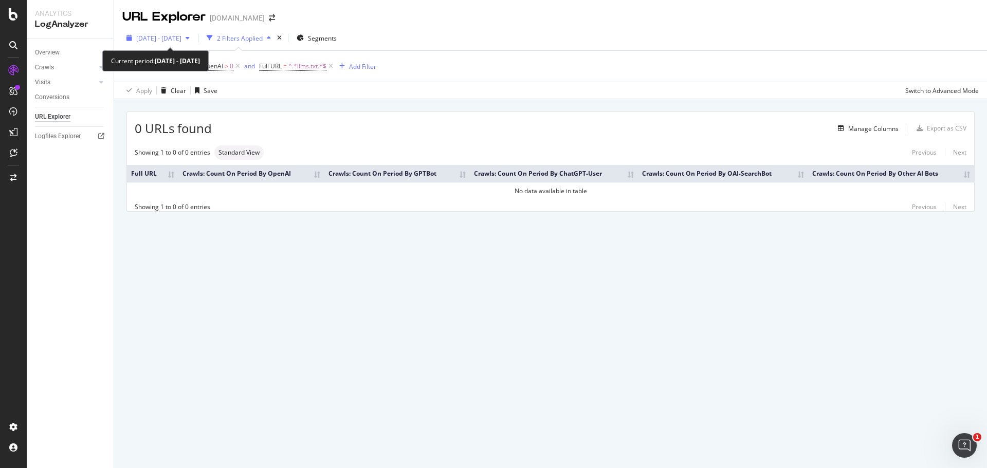
click at [181, 39] on span "2025 Aug. 4th - Sep. 2nd" at bounding box center [158, 38] width 45 height 9
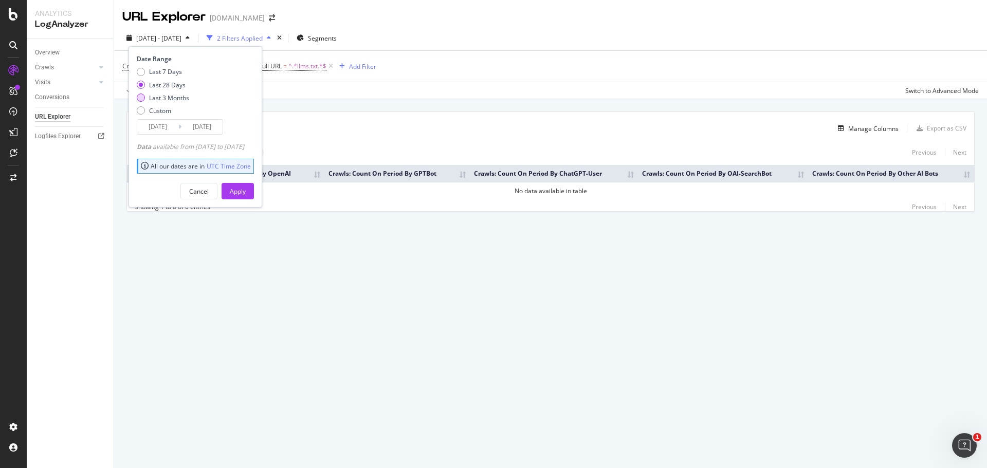
click at [170, 100] on div "Last 3 Months" at bounding box center [169, 98] width 40 height 9
type input "2025/06/03"
click at [246, 189] on div "Apply" at bounding box center [238, 191] width 16 height 9
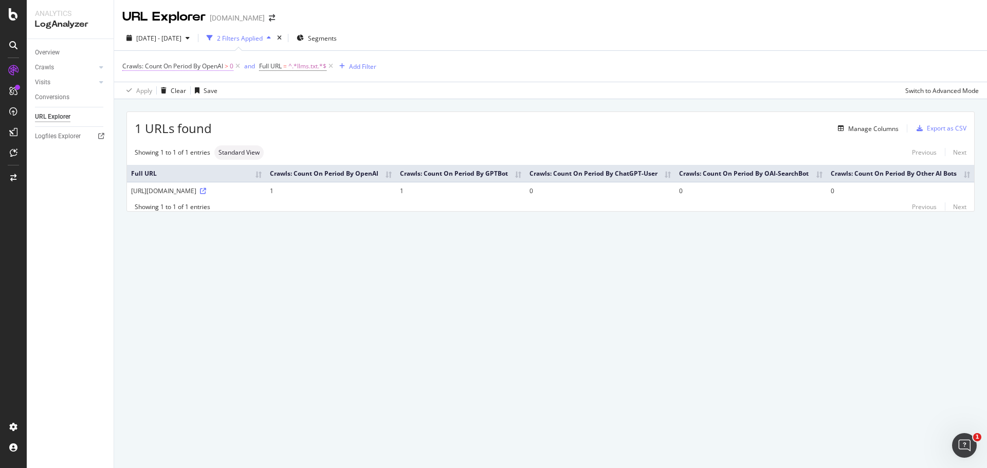
click at [184, 66] on span "Crawls: Count On Period By OpenAI" at bounding box center [172, 66] width 101 height 9
click at [165, 90] on icon at bounding box center [164, 90] width 7 height 6
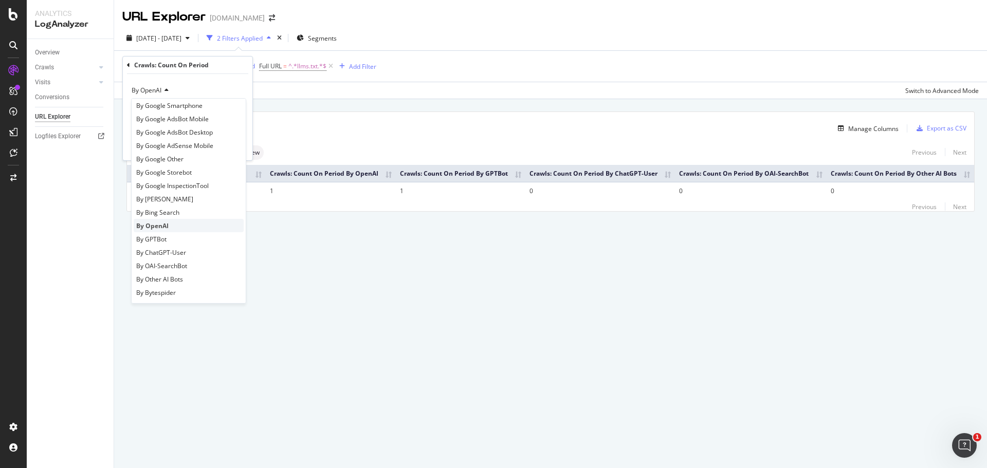
scroll to position [103, 0]
click at [176, 248] on span "By Other AI Bots" at bounding box center [159, 249] width 47 height 9
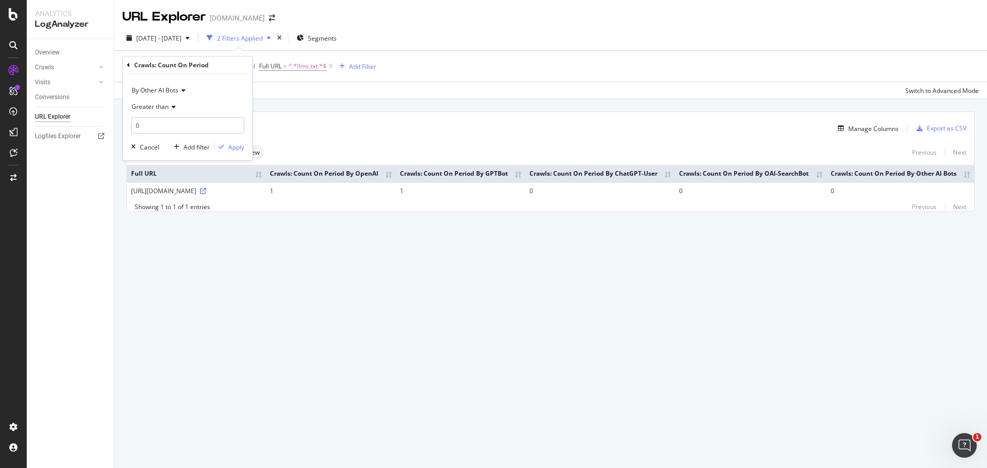
click at [233, 141] on div "By Other AI Bots Greater than 0 Cancel Add filter Apply" at bounding box center [187, 117] width 129 height 86
click at [236, 146] on div "Apply" at bounding box center [236, 147] width 16 height 9
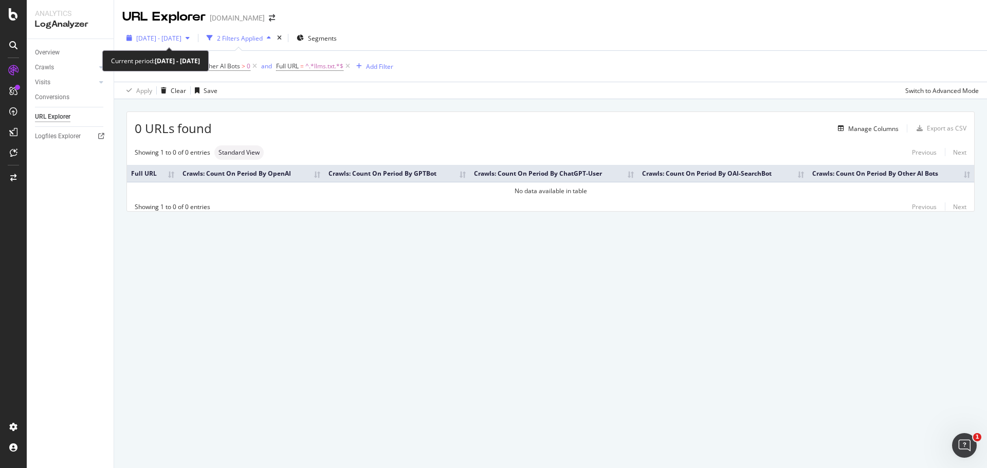
click at [181, 36] on span "2025 Jun. 3rd - Sep. 2nd" at bounding box center [158, 38] width 45 height 9
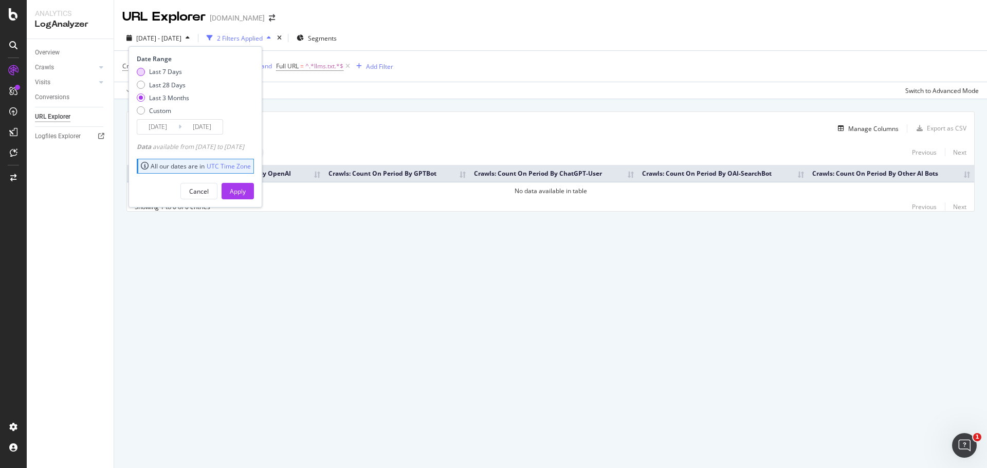
click at [169, 71] on div "Last 7 Days" at bounding box center [165, 71] width 33 height 9
type input "2025/08/27"
click at [246, 188] on div "Apply" at bounding box center [238, 191] width 16 height 9
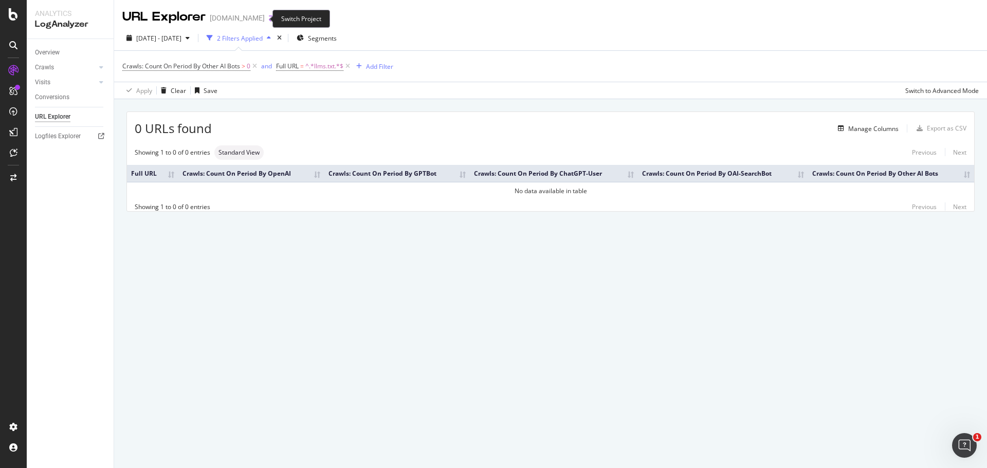
click at [269, 21] on icon "arrow-right-arrow-left" at bounding box center [272, 17] width 6 height 7
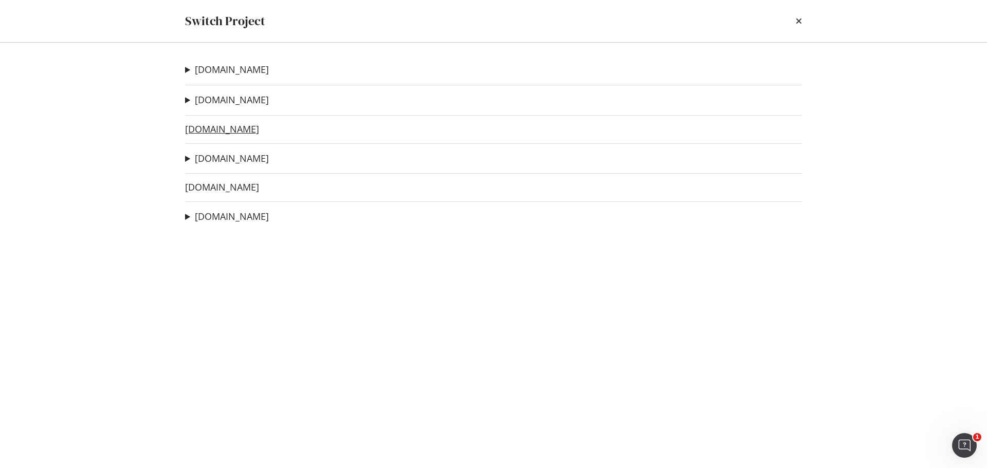
click at [222, 133] on link "Prestitionline.it" at bounding box center [222, 129] width 74 height 11
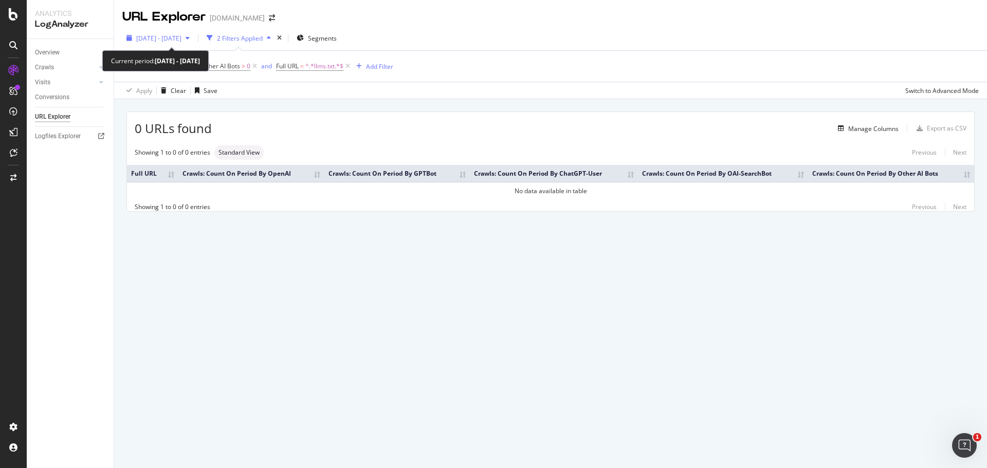
click at [181, 38] on span "2025 Aug. 27th - Sep. 2nd" at bounding box center [158, 38] width 45 height 9
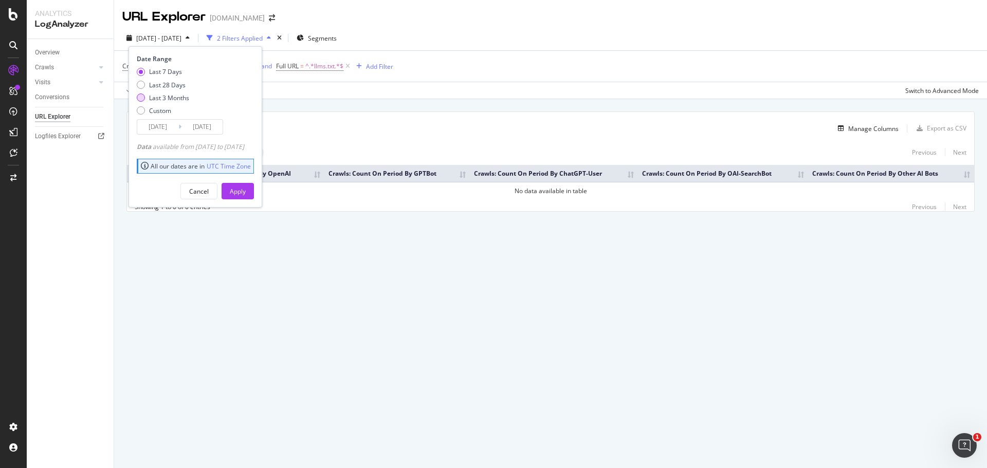
click at [161, 98] on div "Last 3 Months" at bounding box center [169, 98] width 40 height 9
type input "2025/06/03"
click at [238, 191] on button "Apply" at bounding box center [237, 191] width 32 height 16
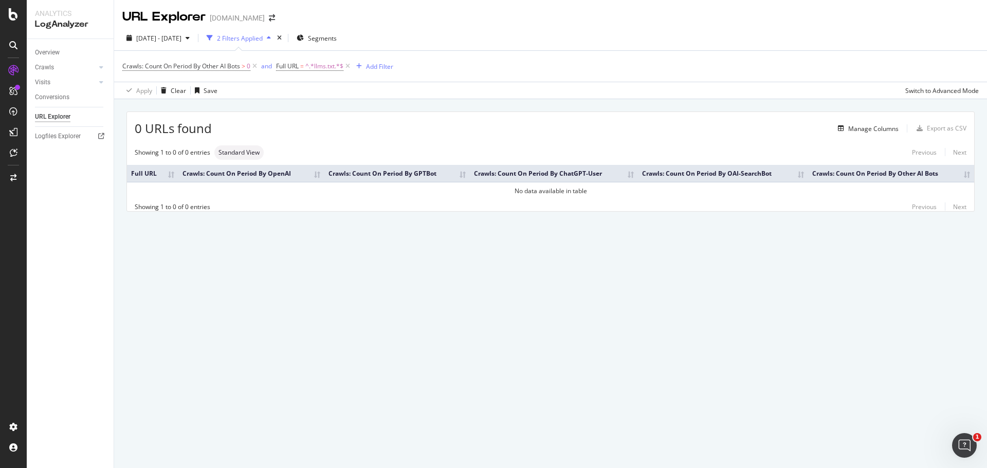
click at [194, 125] on span "0 URLs found" at bounding box center [173, 128] width 77 height 17
